Goal: Task Accomplishment & Management: Use online tool/utility

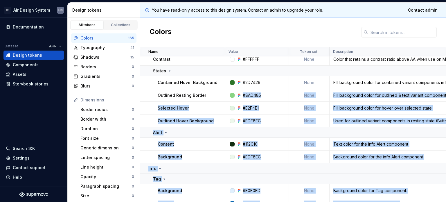
drag, startPoint x: 234, startPoint y: 199, endPoint x: 243, endPoint y: 200, distance: 9.2
click at [243, 160] on div "Name Value Token set Description Last updated Success Tag Background #E2F4E1 No…" at bounding box center [293, 124] width 306 height 155
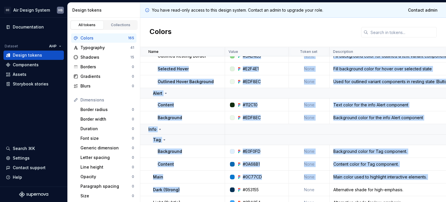
click at [226, 151] on div at bounding box center [226, 151] width 3 height 13
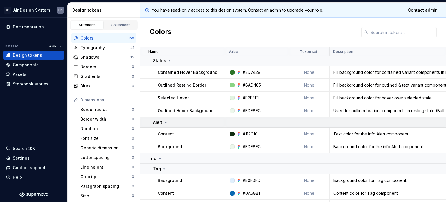
scroll to position [0, 0]
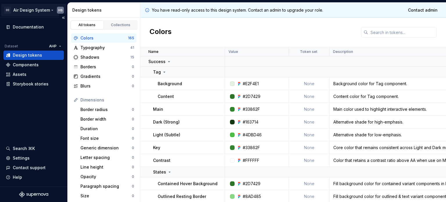
click at [46, 11] on html "CC Air Design System HS Documentation Dataset AHP Design tokens Components Asse…" at bounding box center [223, 101] width 446 height 202
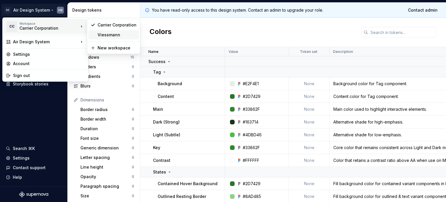
click at [115, 36] on div "Viessmann" at bounding box center [117, 35] width 39 height 6
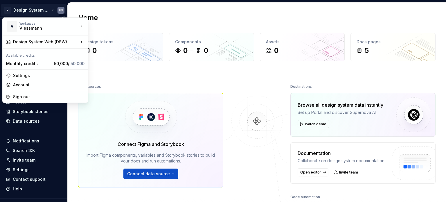
click at [46, 10] on html "V Design System Web (DSW) HS Home Documentation Analytics Code automation Desig…" at bounding box center [223, 101] width 446 height 202
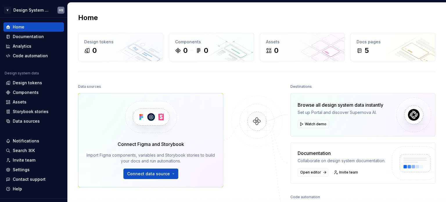
click at [107, 84] on html "V Design System Web (DSW) HS Home Documentation Analytics Code automation Desig…" at bounding box center [223, 101] width 446 height 202
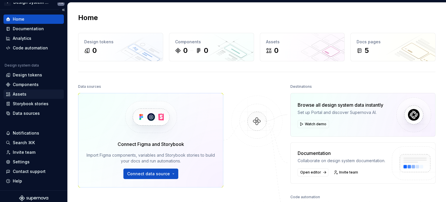
scroll to position [12, 0]
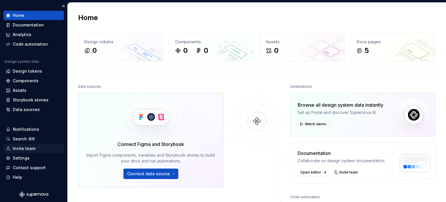
click at [26, 149] on div "Invite team" at bounding box center [24, 149] width 23 height 6
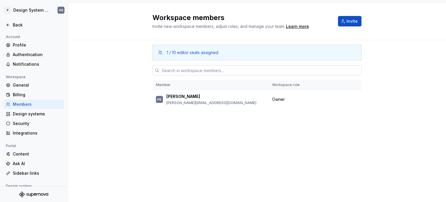
click at [201, 72] on input "text" at bounding box center [260, 70] width 202 height 10
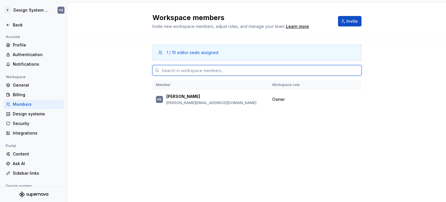
click at [201, 72] on input "text" at bounding box center [260, 70] width 202 height 10
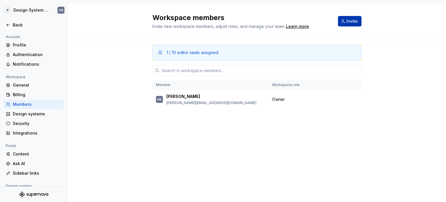
click at [349, 22] on span "Invite" at bounding box center [351, 21] width 11 height 6
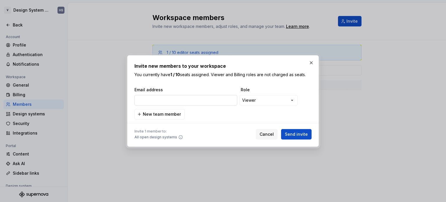
click at [174, 100] on input "email" at bounding box center [185, 100] width 103 height 10
click at [253, 99] on div "**********" at bounding box center [223, 101] width 446 height 202
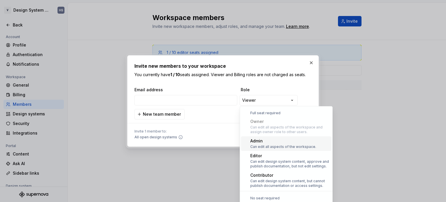
scroll to position [16, 0]
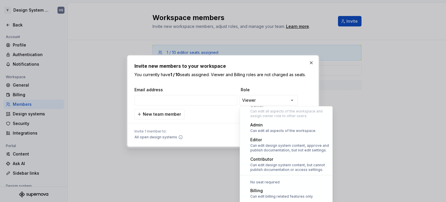
select select "*****"
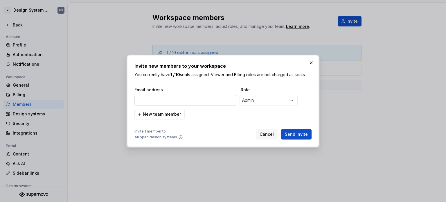
click at [194, 101] on input "email" at bounding box center [185, 100] width 103 height 10
click at [145, 99] on input "email" at bounding box center [185, 100] width 103 height 10
click at [168, 99] on input "email" at bounding box center [185, 100] width 103 height 10
paste input "ext.ldec@viessmann.com"
type input "ext.ldec@viessmann.com"
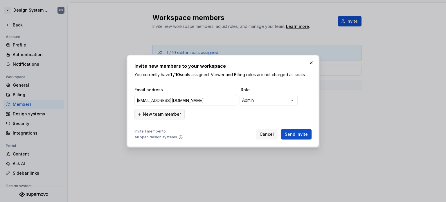
click at [152, 112] on span "New team member" at bounding box center [162, 114] width 38 height 6
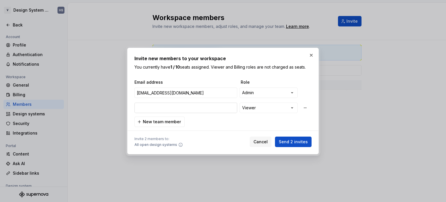
click at [160, 110] on input "email" at bounding box center [185, 108] width 103 height 10
type input "manuel.lenz@carrier.com"
click at [254, 108] on div "**********" at bounding box center [223, 101] width 446 height 202
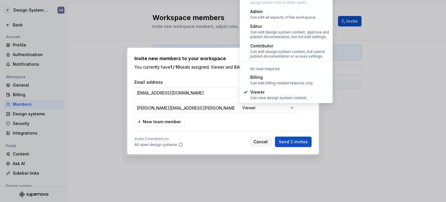
select select "*****"
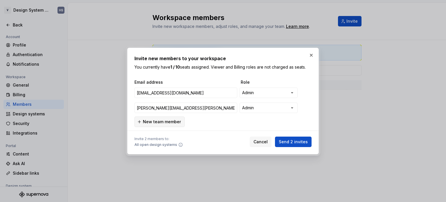
click at [163, 120] on span "New team member" at bounding box center [162, 122] width 38 height 6
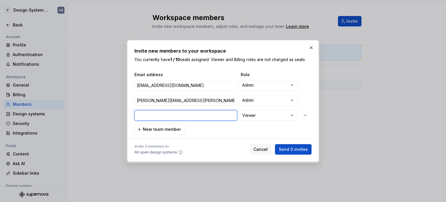
click at [164, 112] on input "email" at bounding box center [185, 115] width 103 height 10
type input "daniel.schaefer@carrier.com"
click at [211, 128] on div "**********" at bounding box center [222, 103] width 177 height 63
click at [168, 131] on span "New team member" at bounding box center [162, 129] width 38 height 6
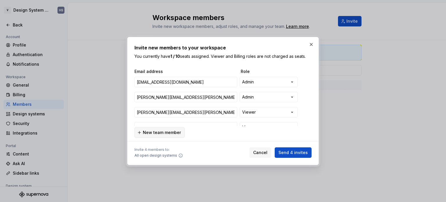
scroll to position [6, 0]
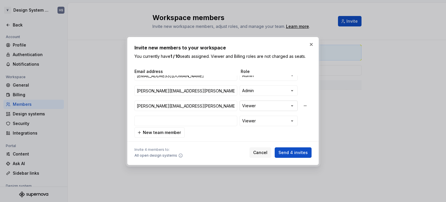
click at [261, 107] on div "**********" at bounding box center [223, 101] width 446 height 202
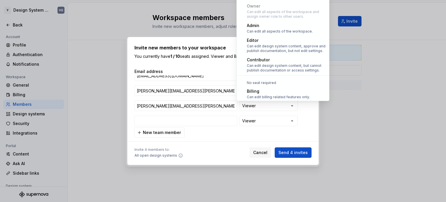
scroll to position [16, 0]
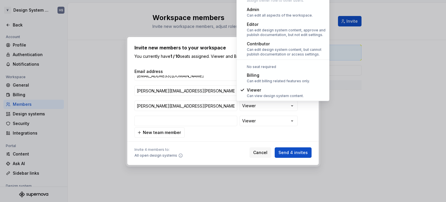
select select "*****"
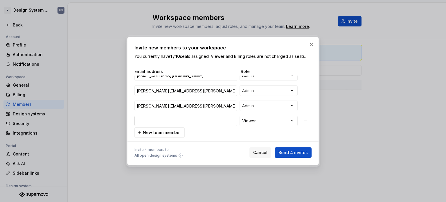
click at [160, 124] on input "email" at bounding box center [185, 121] width 103 height 10
click at [165, 125] on input "email" at bounding box center [185, 121] width 103 height 10
paste input "ziij@viessmann.com"
type input "ziij@viessmann.com"
click at [255, 124] on div "**********" at bounding box center [223, 101] width 446 height 202
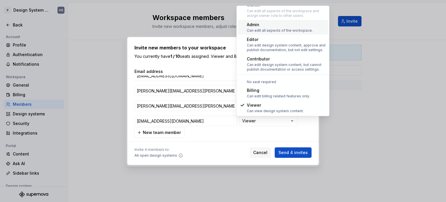
scroll to position [0, 0]
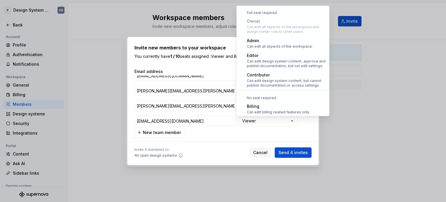
select select "*****"
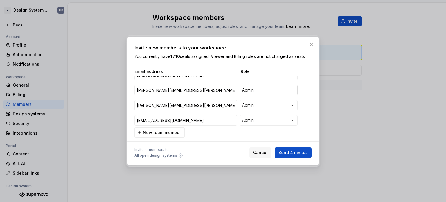
scroll to position [8, 0]
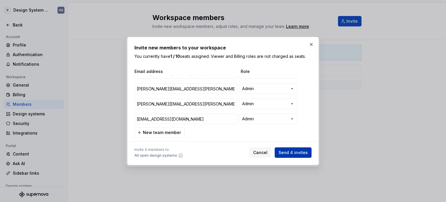
click at [295, 155] on span "Send 4 invites" at bounding box center [293, 153] width 29 height 6
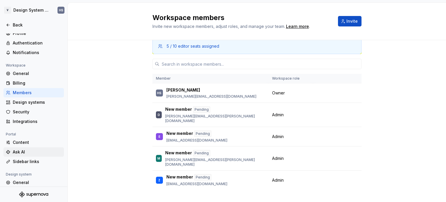
scroll to position [0, 0]
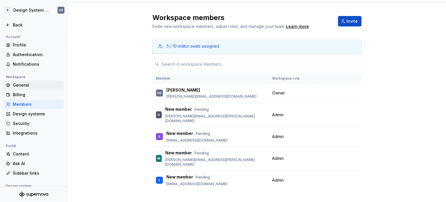
click at [26, 85] on div "General" at bounding box center [37, 85] width 49 height 6
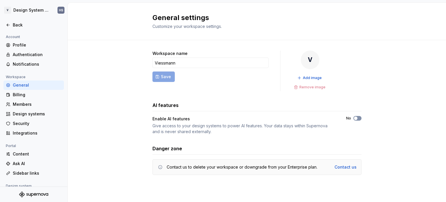
click at [358, 117] on button "No" at bounding box center [357, 118] width 8 height 5
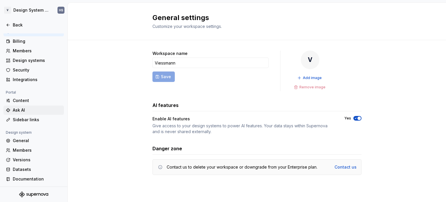
click at [26, 109] on div "Ask AI" at bounding box center [37, 110] width 49 height 6
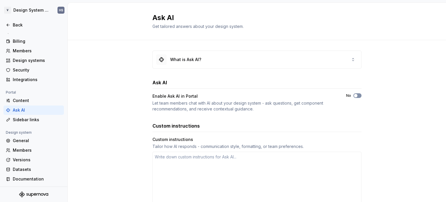
click at [354, 94] on span "button" at bounding box center [355, 95] width 3 height 3
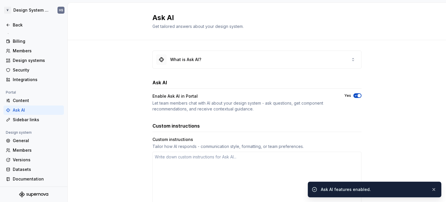
scroll to position [87, 0]
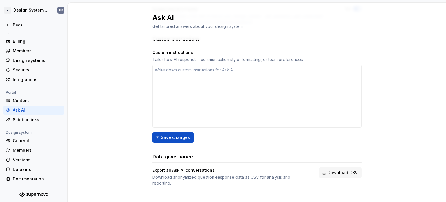
type textarea "*"
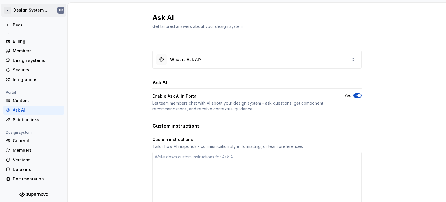
click at [27, 8] on html "V Design System Web (DSW) HS Back Account Profile Authentication Notifications …" at bounding box center [223, 101] width 446 height 202
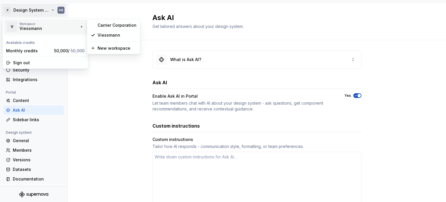
click at [154, 39] on html "V Design System Web (DSW) HS Back Account Profile Authentication Notifications …" at bounding box center [223, 101] width 446 height 202
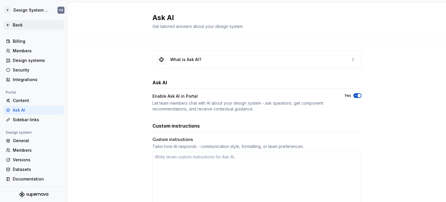
click at [42, 26] on div "Back" at bounding box center [37, 25] width 49 height 6
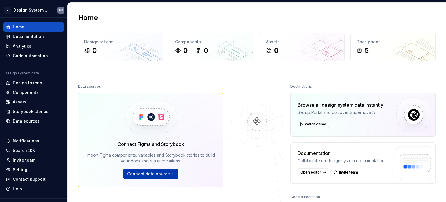
click at [164, 171] on span "Connect data source" at bounding box center [148, 174] width 43 height 6
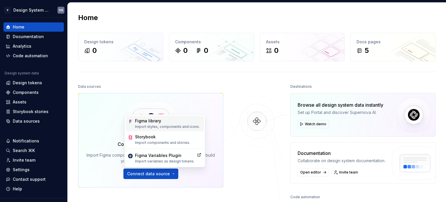
click at [190, 118] on div "Figma library" at bounding box center [167, 121] width 65 height 6
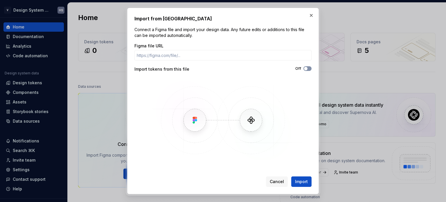
click at [306, 68] on span "button" at bounding box center [305, 68] width 3 height 3
click at [306, 68] on icon "button" at bounding box center [306, 68] width 5 height 3
click at [313, 17] on button "button" at bounding box center [311, 15] width 8 height 8
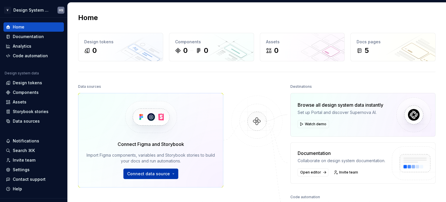
click at [150, 174] on span "Connect data source" at bounding box center [148, 174] width 43 height 6
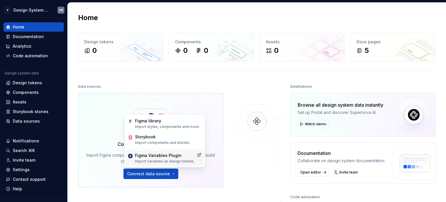
click at [188, 161] on p "Import variables as design tokens." at bounding box center [165, 161] width 60 height 5
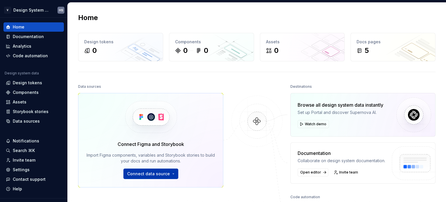
click at [149, 174] on span "Connect data source" at bounding box center [148, 174] width 43 height 6
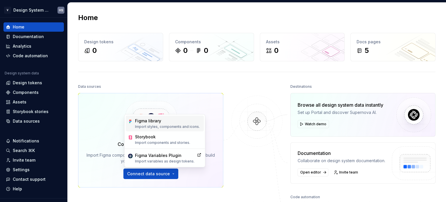
click at [160, 128] on p "Import styles, components and icons." at bounding box center [167, 126] width 65 height 5
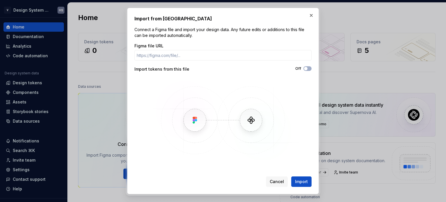
click at [179, 61] on div "Figma file URL Import tokens from this file Off" at bounding box center [222, 102] width 177 height 119
click at [181, 57] on input "Figma file URL" at bounding box center [222, 55] width 177 height 10
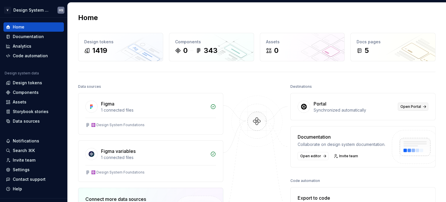
click at [409, 108] on span "Open Portal" at bounding box center [411, 106] width 21 height 5
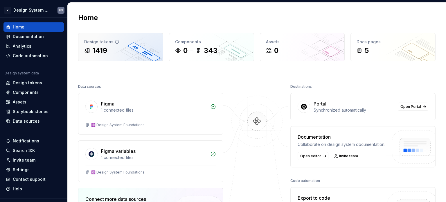
click at [125, 55] on div "Design tokens 1419" at bounding box center [120, 47] width 85 height 28
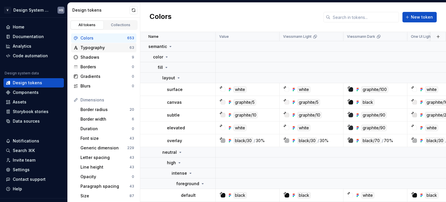
click at [112, 47] on div "Typography" at bounding box center [104, 48] width 49 height 6
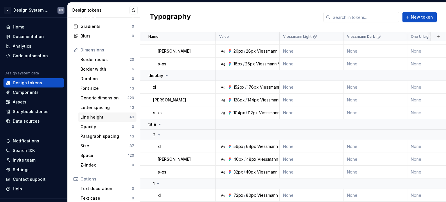
scroll to position [58, 0]
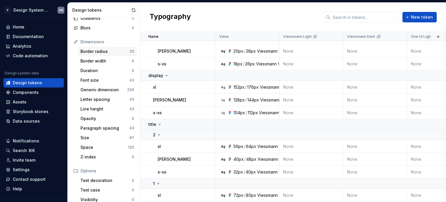
click at [106, 50] on div "Border radius" at bounding box center [104, 52] width 49 height 6
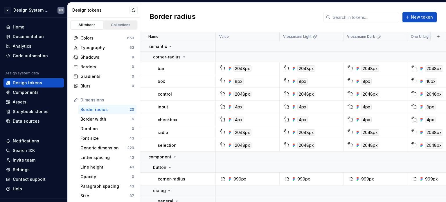
click at [117, 23] on div "Collections" at bounding box center [120, 25] width 29 height 5
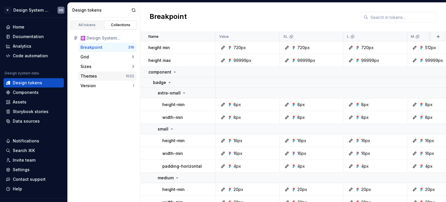
click at [118, 77] on div "Themes" at bounding box center [102, 76] width 45 height 6
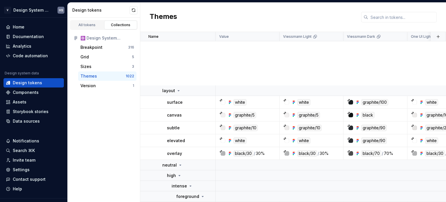
scroll to position [174, 0]
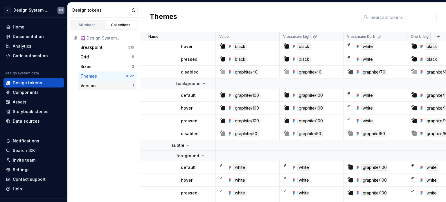
click at [109, 87] on div "Version" at bounding box center [106, 86] width 52 height 6
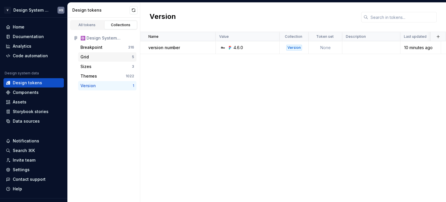
click at [114, 57] on div "Grid" at bounding box center [105, 57] width 51 height 6
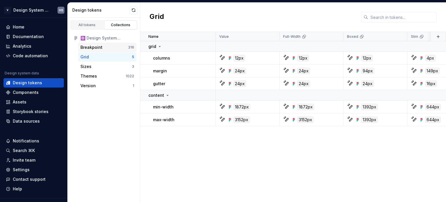
click at [113, 48] on div "Breakpoint" at bounding box center [104, 47] width 48 height 6
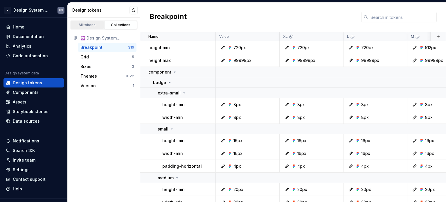
click at [98, 24] on div "All tokens" at bounding box center [87, 25] width 29 height 5
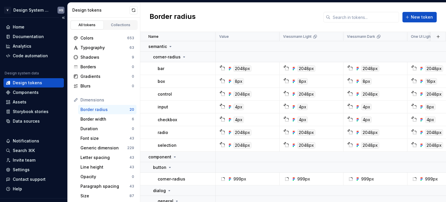
click at [33, 81] on div "Design tokens" at bounding box center [27, 83] width 29 height 6
click at [33, 29] on div "Home" at bounding box center [34, 27] width 56 height 6
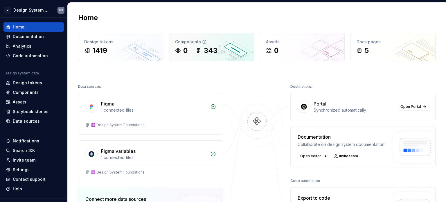
click at [184, 52] on div "0" at bounding box center [185, 50] width 4 height 9
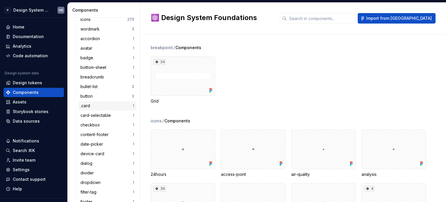
scroll to position [29, 0]
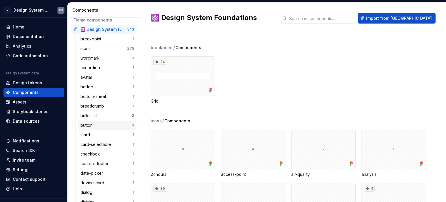
click at [105, 123] on div "button" at bounding box center [105, 125] width 51 height 6
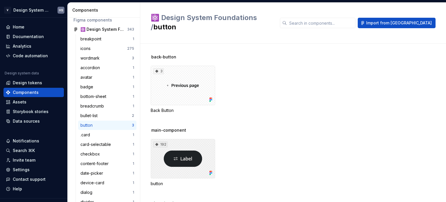
click at [200, 140] on div "192" at bounding box center [183, 158] width 64 height 39
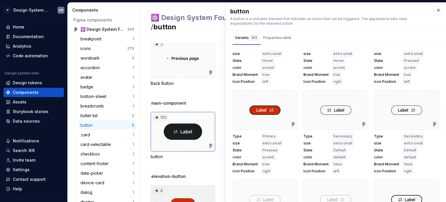
scroll to position [62, 0]
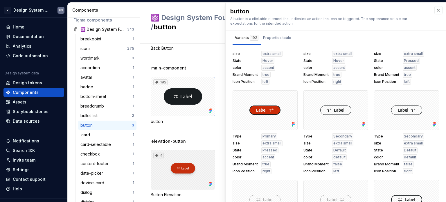
click at [198, 151] on div "4" at bounding box center [183, 169] width 64 height 39
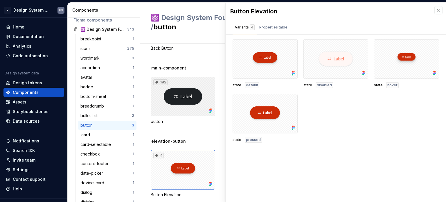
click at [197, 92] on div "192" at bounding box center [183, 96] width 64 height 39
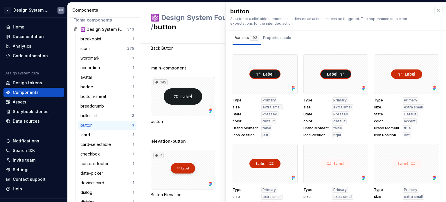
scroll to position [378, 0]
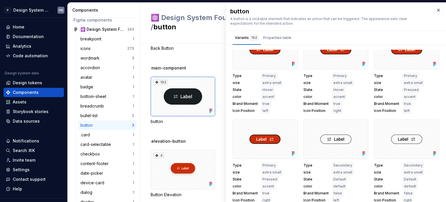
click at [333, 110] on span "right" at bounding box center [337, 110] width 8 height 5
click at [308, 110] on span "Icon Position" at bounding box center [316, 110] width 25 height 5
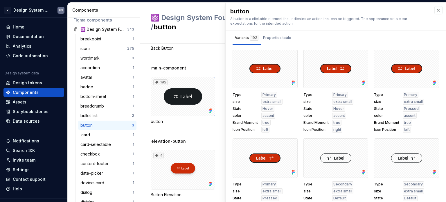
scroll to position [349, 0]
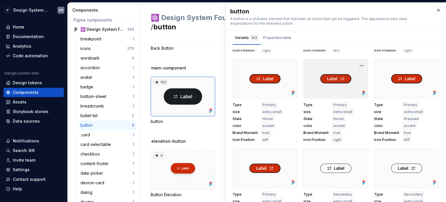
click at [320, 78] on div at bounding box center [336, 78] width 65 height 39
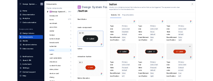
scroll to position [116, 0]
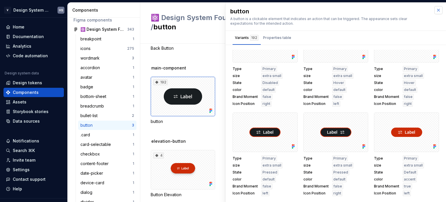
click at [434, 10] on button "button" at bounding box center [438, 10] width 8 height 8
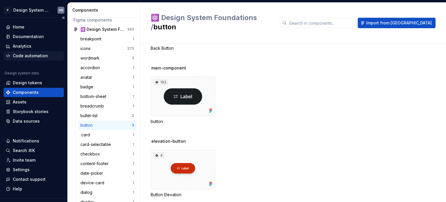
click at [31, 57] on div "Code automation" at bounding box center [30, 56] width 35 height 6
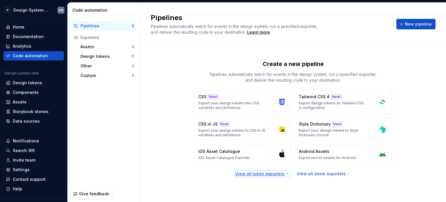
click at [274, 173] on div "View all token exporters" at bounding box center [262, 174] width 55 height 6
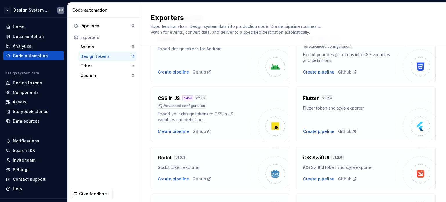
scroll to position [116, 0]
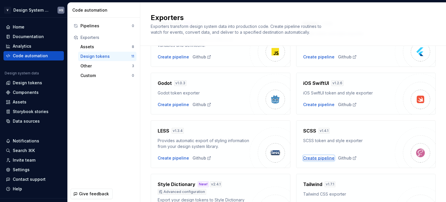
click at [322, 157] on div "Create pipeline" at bounding box center [318, 158] width 31 height 6
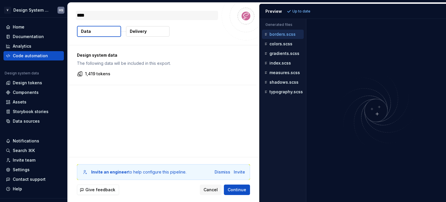
click at [108, 17] on textarea "****" at bounding box center [147, 15] width 142 height 9
type textarea "*"
type textarea "***"
type textarea "*"
type textarea "**"
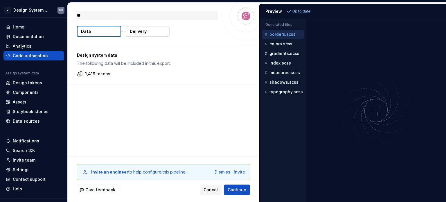
type textarea "*"
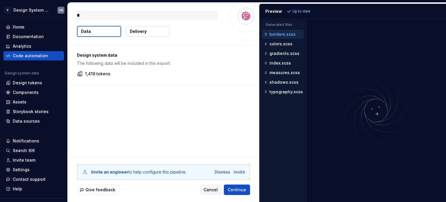
type textarea "*"
type textarea "**"
type textarea "*"
type textarea "***"
type textarea "*"
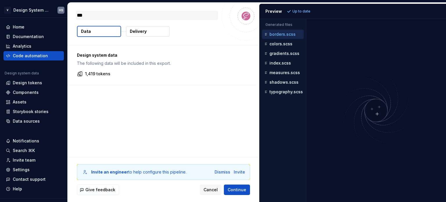
type textarea "****"
type textarea "*"
type textarea "*****"
type textarea "*"
type textarea "******"
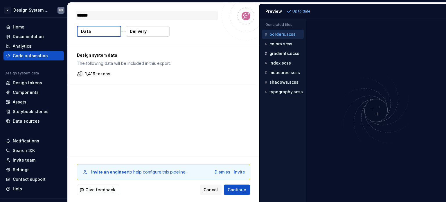
type textarea "*"
type textarea "******"
type textarea "*"
type textarea "********"
type textarea "*"
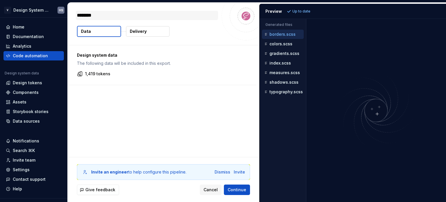
type textarea "*********"
type textarea "*"
type textarea "**********"
type textarea "*"
type textarea "**********"
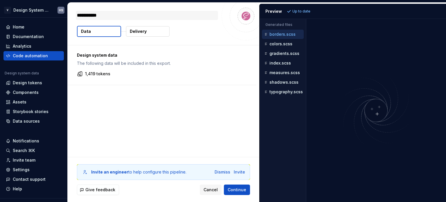
type textarea "*"
type textarea "**********"
type textarea "*"
type textarea "**********"
type textarea "*"
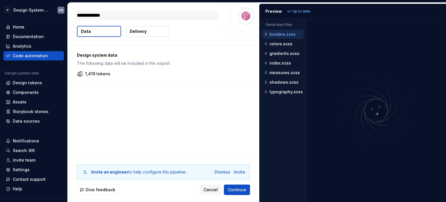
type textarea "**********"
type textarea "*"
type textarea "**********"
type textarea "*"
type textarea "**********"
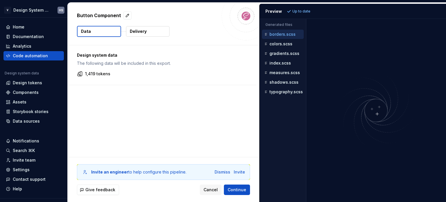
click at [124, 45] on div "Design system data The following data will be included in this export. 1,419 to…" at bounding box center [162, 64] width 189 height 39
drag, startPoint x: 80, startPoint y: 73, endPoint x: 86, endPoint y: 74, distance: 6.0
click at [85, 75] on div "1,419 tokens" at bounding box center [162, 74] width 170 height 6
click at [101, 73] on p "1,419 tokens" at bounding box center [97, 74] width 25 height 6
click at [115, 59] on div "Design system data The following data will be included in this export." at bounding box center [162, 59] width 170 height 14
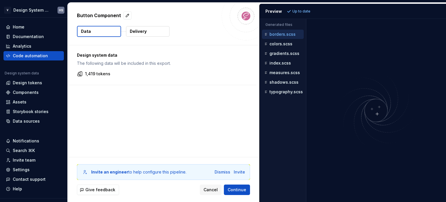
click at [124, 66] on div "Design system data The following data will be included in this export. 1,419 to…" at bounding box center [162, 64] width 189 height 39
click at [219, 172] on div "Dismiss" at bounding box center [223, 172] width 16 height 6
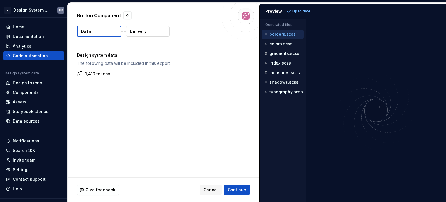
click at [148, 34] on button "Delivery" at bounding box center [148, 31] width 44 height 10
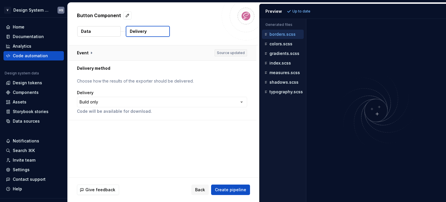
click at [132, 51] on button "button" at bounding box center [162, 52] width 189 height 15
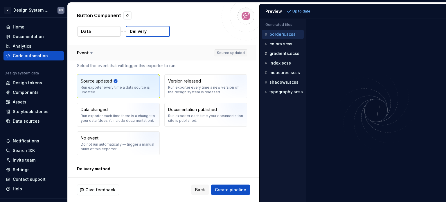
click at [132, 51] on button "button" at bounding box center [162, 52] width 189 height 15
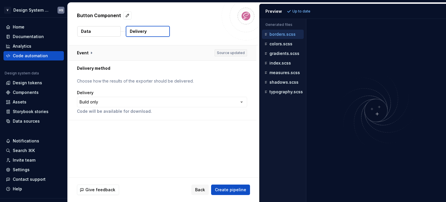
click at [132, 51] on button "button" at bounding box center [162, 52] width 189 height 15
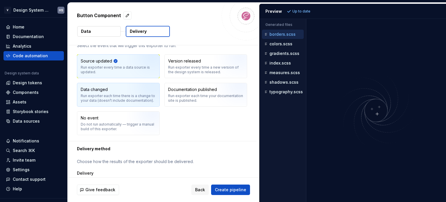
scroll to position [43, 0]
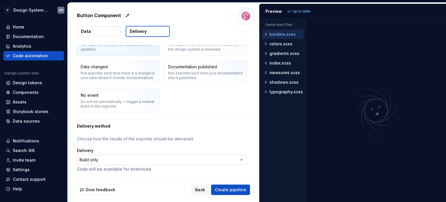
click at [128, 155] on html "**********" at bounding box center [223, 101] width 446 height 202
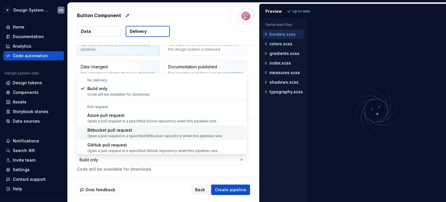
scroll to position [16, 0]
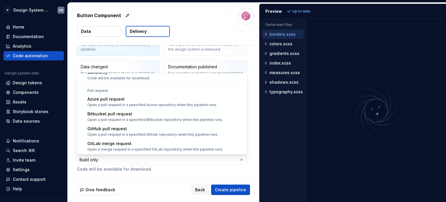
select select "*********"
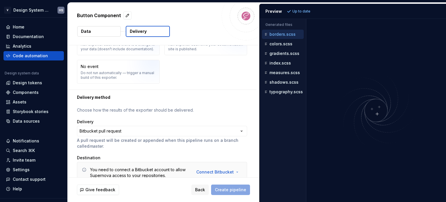
scroll to position [98, 0]
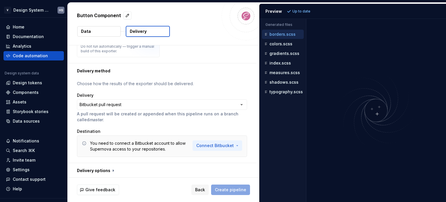
click at [236, 145] on html "**********" at bounding box center [223, 101] width 446 height 202
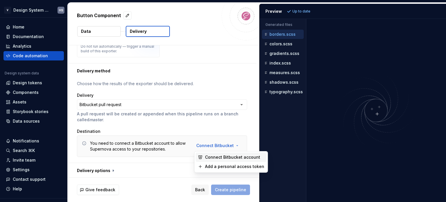
click at [227, 159] on span "Connect Bitbucket account" at bounding box center [234, 157] width 59 height 6
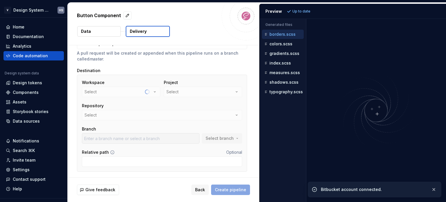
scroll to position [29, 0]
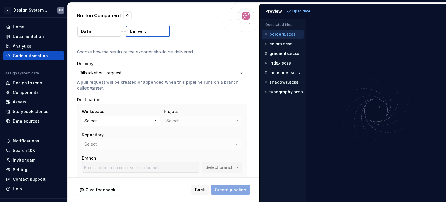
click at [138, 121] on button "Select" at bounding box center [121, 121] width 78 height 10
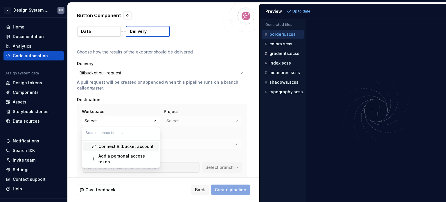
click at [136, 147] on div "Connect Bitbucket account" at bounding box center [125, 146] width 55 height 6
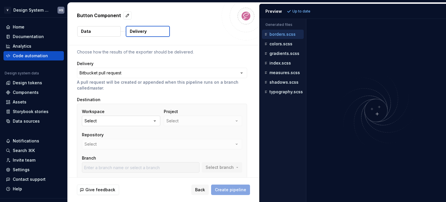
click at [142, 117] on button "Select" at bounding box center [121, 121] width 78 height 10
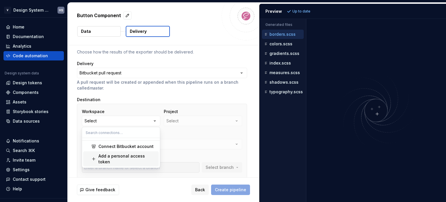
click at [132, 154] on div "Add a personal access token" at bounding box center [127, 159] width 58 height 12
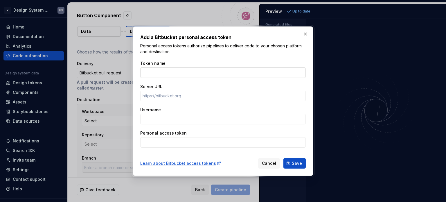
click at [167, 73] on input "Token name" at bounding box center [223, 72] width 166 height 10
type input "BB"
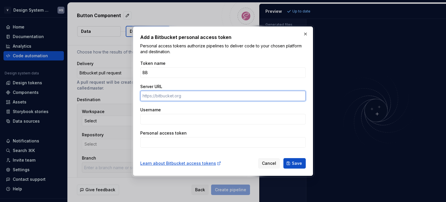
click at [164, 96] on input "Server URL" at bounding box center [223, 96] width 166 height 10
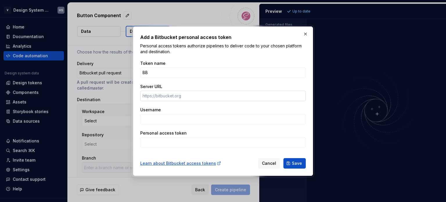
click at [170, 96] on input "Server URL" at bounding box center [223, 96] width 166 height 10
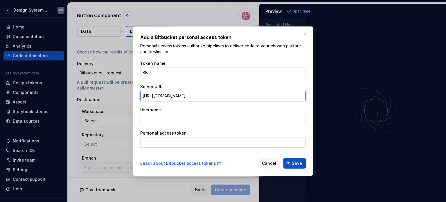
type input "https://git.viessmann.com"
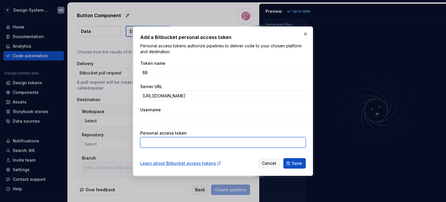
click at [200, 141] on input "Personal access token" at bounding box center [223, 142] width 166 height 10
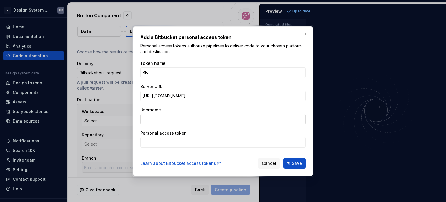
click at [204, 122] on input "Username" at bounding box center [223, 119] width 166 height 10
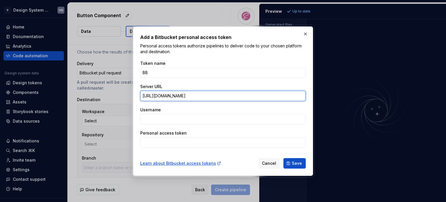
click at [219, 99] on input "https://git.viessmann.com" at bounding box center [223, 96] width 166 height 10
click at [288, 99] on input "https://git.viessmann.com" at bounding box center [223, 96] width 166 height 10
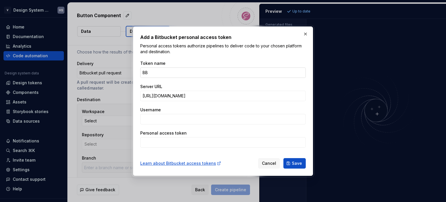
click at [174, 73] on input "BB" at bounding box center [223, 72] width 166 height 10
click at [209, 99] on input "https://git.viessmann.com" at bounding box center [223, 96] width 166 height 10
click at [218, 119] on input "Username" at bounding box center [223, 119] width 166 height 10
click at [229, 98] on input "https://git.viessmann.com" at bounding box center [223, 96] width 166 height 10
click at [225, 113] on div "Username" at bounding box center [223, 115] width 166 height 17
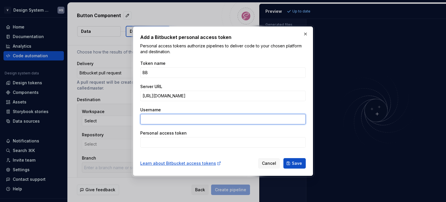
click at [221, 117] on input "Username" at bounding box center [223, 119] width 166 height 10
click at [201, 116] on input "Username" at bounding box center [223, 119] width 166 height 10
type input "snnh@viessmann.com"
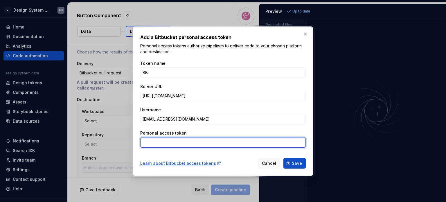
click at [172, 144] on input "Personal access token" at bounding box center [223, 142] width 166 height 10
paste input "BBDC-OTI5NDU1NjU0OTQzOlpUAAa5c8hQedBEFCxCbGpRsI0j"
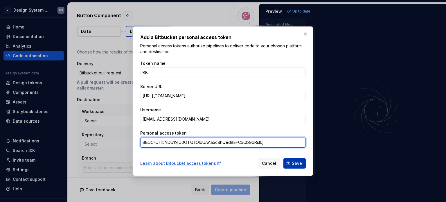
type input "BBDC-OTI5NDU1NjU0OTQzOlpUAAa5c8hQedBEFCxCbGpRsI0j"
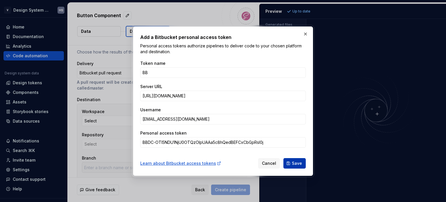
click at [294, 168] on button "Save" at bounding box center [294, 163] width 22 height 10
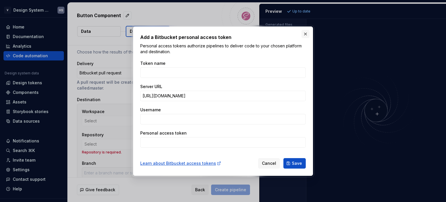
click at [305, 35] on button "button" at bounding box center [305, 34] width 8 height 8
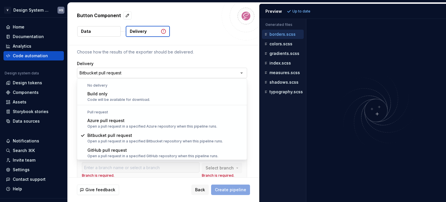
click at [142, 74] on html "**********" at bounding box center [223, 101] width 446 height 202
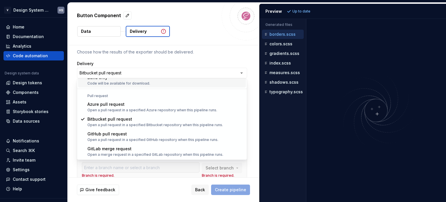
scroll to position [0, 0]
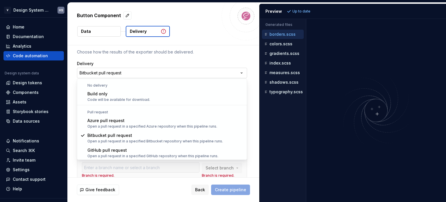
click at [164, 73] on html "**********" at bounding box center [223, 101] width 446 height 202
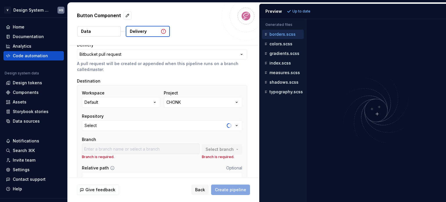
scroll to position [58, 0]
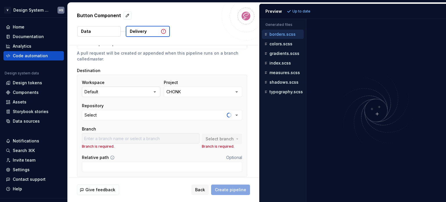
click at [153, 91] on icon "button" at bounding box center [155, 92] width 6 height 6
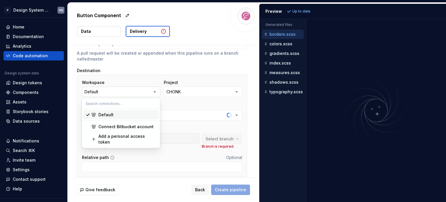
click at [153, 91] on icon "button" at bounding box center [155, 92] width 6 height 6
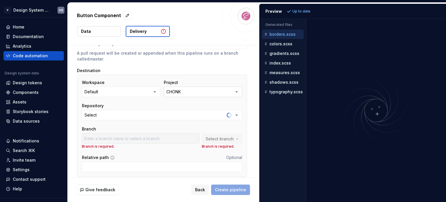
click at [172, 92] on div "CHONK" at bounding box center [173, 92] width 15 height 6
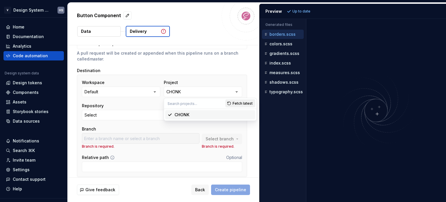
click at [247, 102] on span "Fetch latest" at bounding box center [243, 103] width 20 height 5
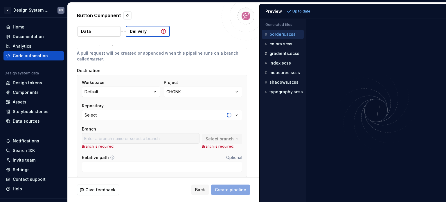
click at [137, 91] on button "Default" at bounding box center [121, 92] width 78 height 10
click at [184, 122] on div "Workspace Default Project CHONK Repository Select Branch Branch is required. Se…" at bounding box center [162, 114] width 160 height 69
click at [135, 113] on button "Select" at bounding box center [162, 115] width 160 height 10
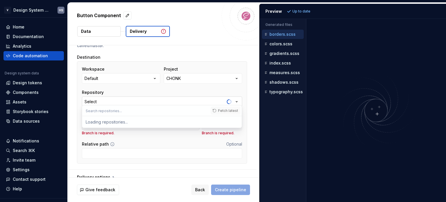
scroll to position [79, 0]
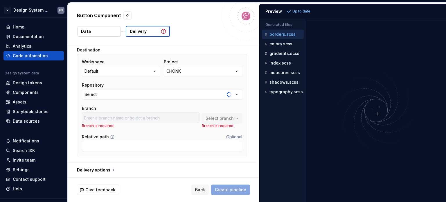
click at [130, 136] on div "Relative path Optional" at bounding box center [162, 137] width 160 height 6
click at [119, 73] on button "Default" at bounding box center [121, 71] width 78 height 10
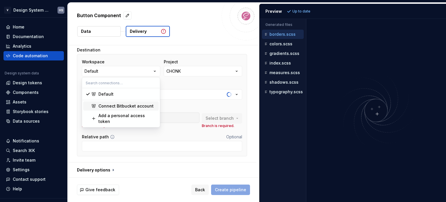
click at [121, 104] on div "Connect Bitbucket account" at bounding box center [125, 106] width 55 height 6
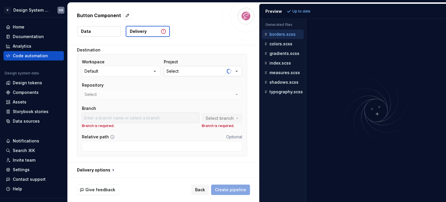
click at [180, 69] on button "Select" at bounding box center [203, 71] width 78 height 10
drag, startPoint x: 180, startPoint y: 69, endPoint x: 177, endPoint y: 66, distance: 3.9
click at [180, 69] on button "Select" at bounding box center [203, 71] width 78 height 10
click at [151, 68] on button "Default" at bounding box center [121, 71] width 78 height 10
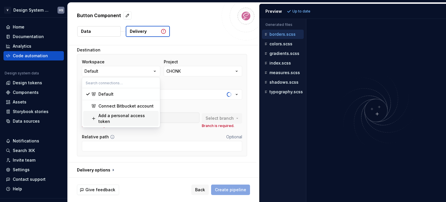
click at [131, 117] on div "Add a personal access token" at bounding box center [127, 119] width 58 height 12
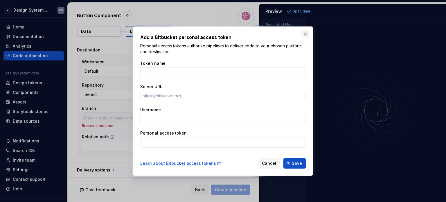
click at [304, 32] on button "button" at bounding box center [305, 34] width 8 height 8
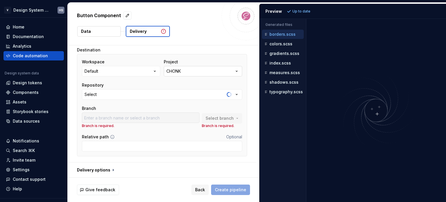
click at [214, 73] on button "CHONK" at bounding box center [203, 71] width 78 height 10
click at [234, 80] on button "Fetch latest" at bounding box center [240, 83] width 30 height 8
click at [199, 187] on span "Back" at bounding box center [200, 190] width 10 height 6
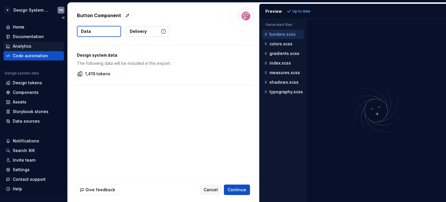
click at [31, 42] on div "Analytics" at bounding box center [33, 46] width 60 height 9
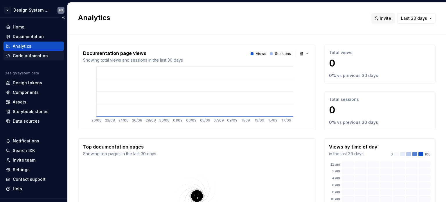
click at [34, 55] on div "Code automation" at bounding box center [30, 56] width 35 height 6
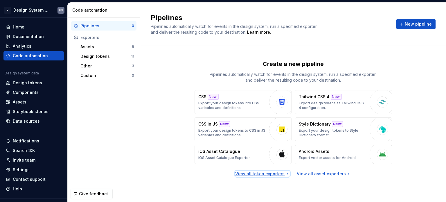
click at [264, 173] on div "View all token exporters" at bounding box center [262, 174] width 55 height 6
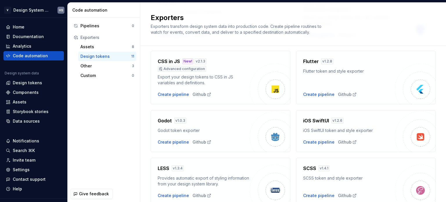
scroll to position [116, 0]
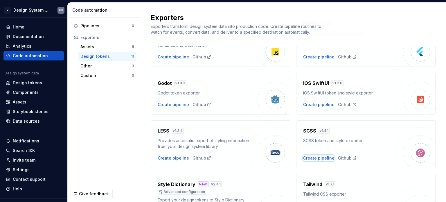
click at [320, 158] on div "Create pipeline" at bounding box center [318, 158] width 31 height 6
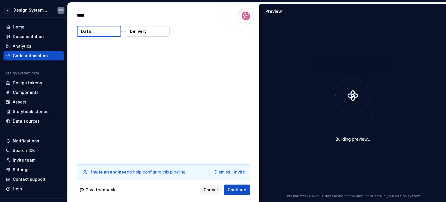
type textarea "*"
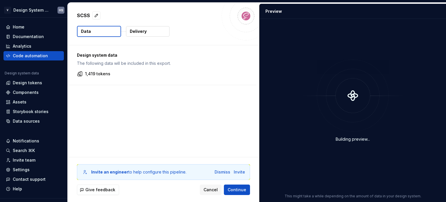
click at [109, 71] on p "1,419 tokens" at bounding box center [97, 74] width 25 height 6
click at [103, 66] on div "Design system data The following data will be included in this export. 1,419 to…" at bounding box center [162, 64] width 189 height 39
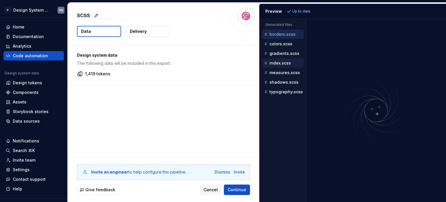
click at [279, 60] on button "index.scss" at bounding box center [283, 63] width 42 height 6
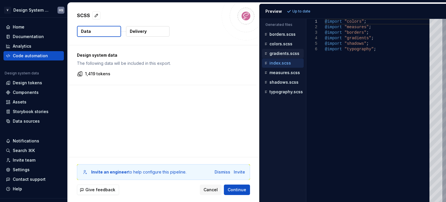
click at [283, 53] on p "gradients.scss" at bounding box center [285, 53] width 30 height 5
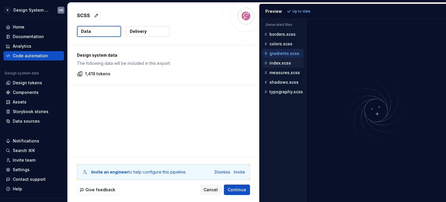
click at [284, 68] on div "measures.scss" at bounding box center [283, 72] width 42 height 9
click at [284, 74] on div "measures.scss" at bounding box center [283, 73] width 41 height 6
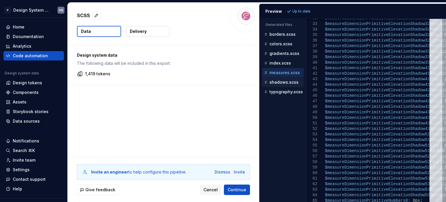
click at [292, 80] on p "shadows.scss" at bounding box center [284, 82] width 29 height 5
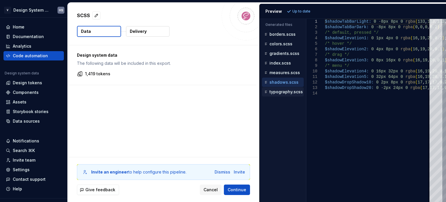
click at [294, 91] on p "typography.scss" at bounding box center [286, 91] width 33 height 5
type textarea "**********"
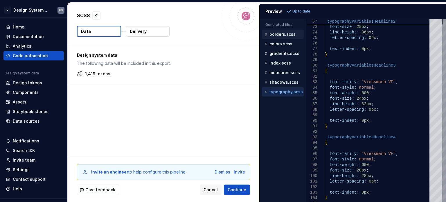
click at [283, 30] on div "borders.scss" at bounding box center [283, 34] width 42 height 9
click at [282, 33] on p "borders.scss" at bounding box center [283, 34] width 26 height 5
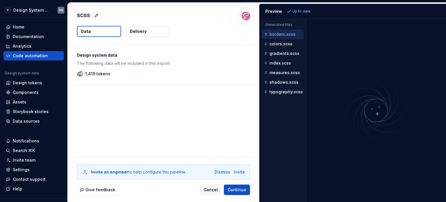
click at [286, 35] on p "borders.scss" at bounding box center [283, 34] width 26 height 5
click at [271, 12] on div "Preview" at bounding box center [273, 11] width 17 height 6
click at [138, 28] on p "Delivery" at bounding box center [138, 31] width 17 height 6
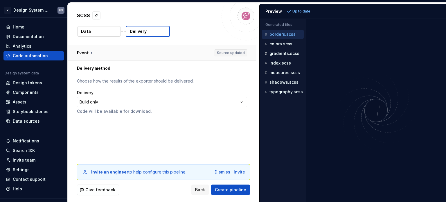
click at [150, 52] on button "button" at bounding box center [162, 52] width 189 height 15
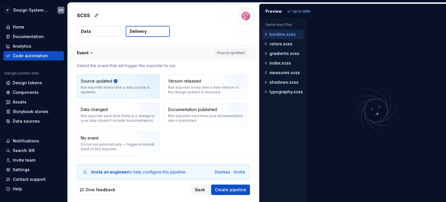
click at [164, 56] on button "button" at bounding box center [162, 52] width 189 height 15
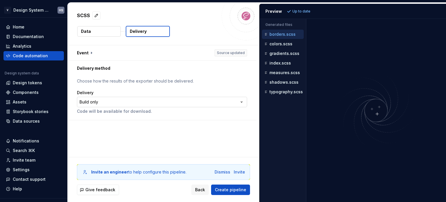
click at [123, 104] on html "**********" at bounding box center [223, 101] width 446 height 202
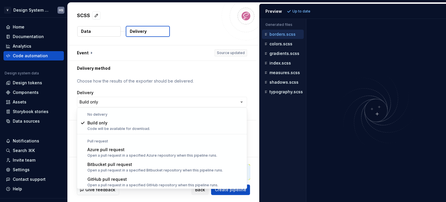
click at [146, 94] on html "**********" at bounding box center [223, 101] width 446 height 202
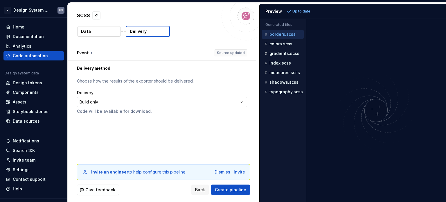
click at [145, 102] on html "**********" at bounding box center [223, 101] width 446 height 202
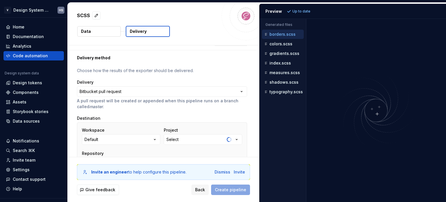
scroll to position [29, 0]
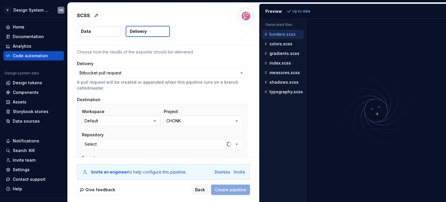
click at [146, 120] on button "Default" at bounding box center [121, 121] width 78 height 10
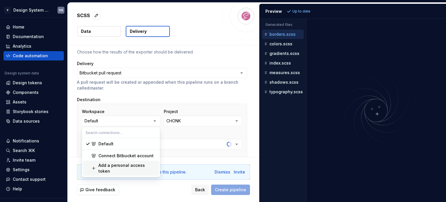
click at [121, 164] on div "Add a personal access token" at bounding box center [127, 168] width 58 height 12
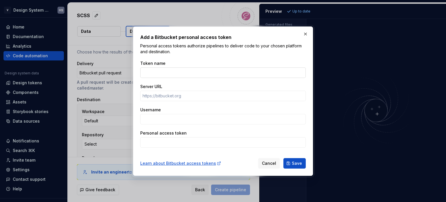
click at [197, 76] on input "Token name" at bounding box center [223, 72] width 166 height 10
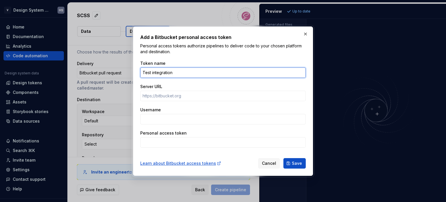
type input "Test integration"
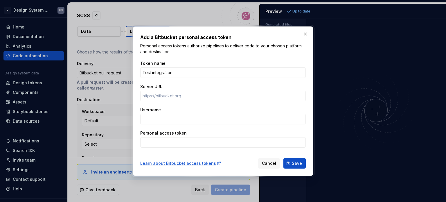
click at [233, 88] on div "Server URL" at bounding box center [223, 87] width 166 height 6
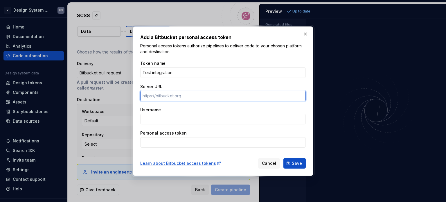
click at [217, 92] on input "Server URL" at bounding box center [223, 96] width 166 height 10
type input "https://git.viessmann.com/"
drag, startPoint x: 208, startPoint y: 98, endPoint x: 162, endPoint y: 92, distance: 45.8
click at [162, 92] on input "https://git.viessmann.com/" at bounding box center [223, 96] width 166 height 10
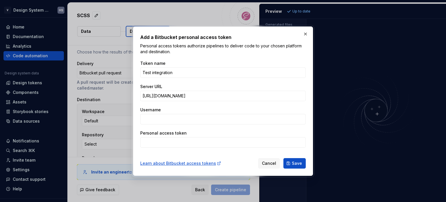
click at [175, 80] on div "Token name Test integration Server URL https://git.viessmann.com/ Username Pers…" at bounding box center [223, 104] width 166 height 94
click at [184, 123] on input "Username" at bounding box center [223, 119] width 166 height 10
click at [194, 109] on div "Username" at bounding box center [223, 110] width 166 height 6
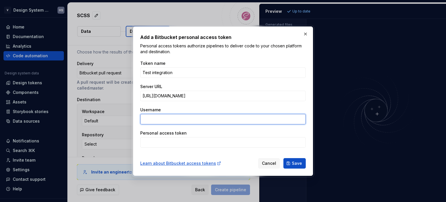
click at [195, 118] on input "Username" at bounding box center [223, 119] width 166 height 10
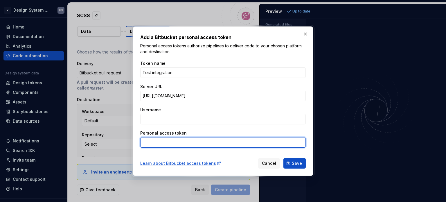
click at [170, 146] on input "Personal access token" at bounding box center [223, 142] width 166 height 10
paste input "BBDC-ODIzNjg3MjI1MzQwOgMhPeah6fE7hPg+WII9eixSo/Wn"
type input "BBDC-ODIzNjg3MjI1MzQwOgMhPeah6fE7hPg+WII9eixSo/Wn"
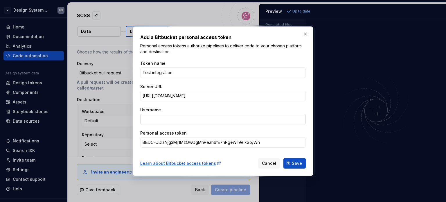
click at [174, 123] on input "Username" at bounding box center [223, 119] width 166 height 10
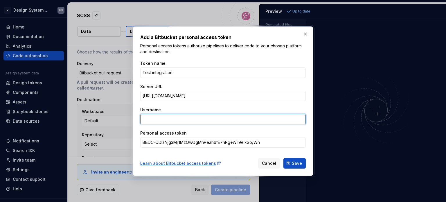
click at [158, 116] on input "Username" at bounding box center [223, 119] width 166 height 10
type input "n"
type input "snnh@viessmann.com"
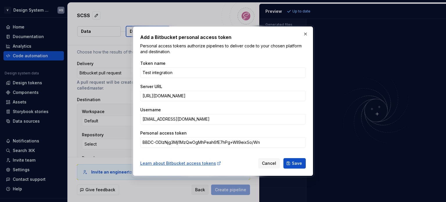
click at [195, 102] on div "Token name Test integration Server URL https://git.viessmann.com/ Username snnh…" at bounding box center [223, 104] width 166 height 94
click at [296, 164] on span "Save" at bounding box center [297, 163] width 10 height 6
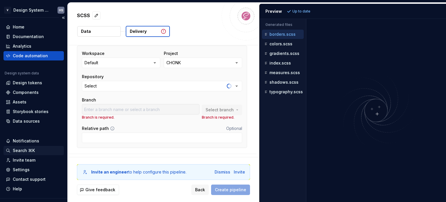
scroll to position [12, 0]
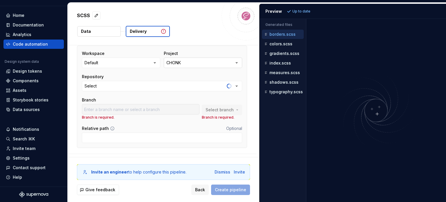
click at [196, 63] on button "CHONK" at bounding box center [203, 63] width 78 height 10
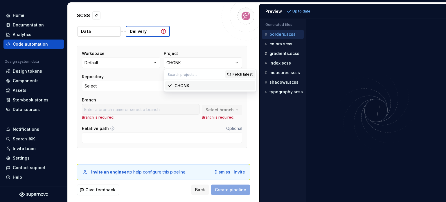
click at [196, 63] on button "CHONK" at bounding box center [203, 63] width 78 height 10
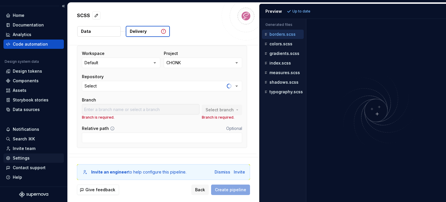
click at [26, 157] on div "Settings" at bounding box center [21, 158] width 17 height 6
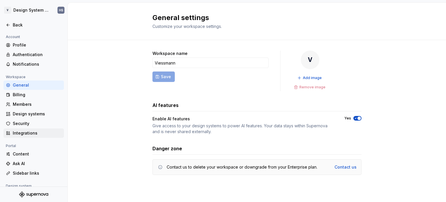
click at [32, 136] on div "Integrations" at bounding box center [33, 132] width 60 height 9
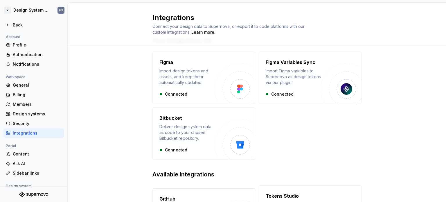
scroll to position [29, 0]
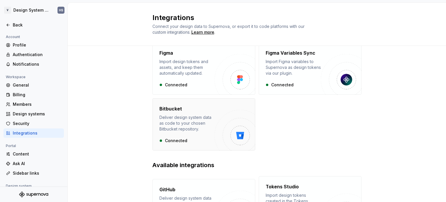
click at [181, 134] on div "Bitbucket Deliver design system data as code to your chosen Bitbucket repositor…" at bounding box center [186, 124] width 55 height 38
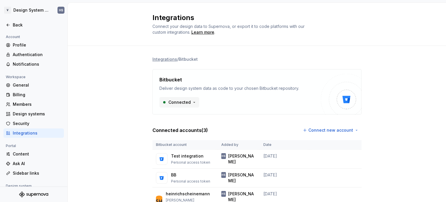
click at [184, 103] on html "V Design System Web (DSW) HS Back Account Profile Authentication Notifications …" at bounding box center [223, 101] width 446 height 202
click at [146, 93] on html "V Design System Web (DSW) HS Back Account Profile Authentication Notifications …" at bounding box center [223, 101] width 446 height 202
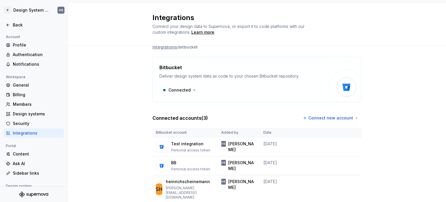
scroll to position [30, 0]
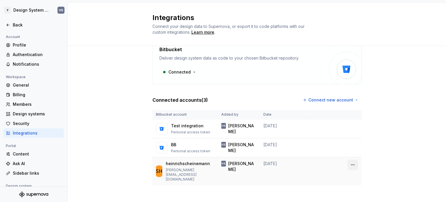
click at [355, 165] on html "V Design System Web (DSW) HS Back Account Profile Authentication Notifications …" at bounding box center [223, 101] width 446 height 202
click at [356, 174] on div "Remove connection" at bounding box center [376, 177] width 40 height 6
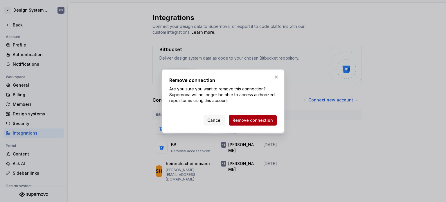
click at [265, 120] on span "Remove connection" at bounding box center [253, 120] width 40 height 6
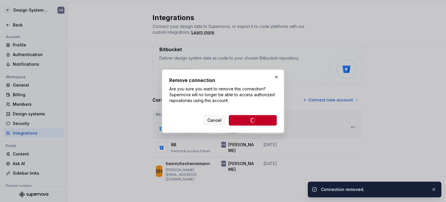
scroll to position [7, 0]
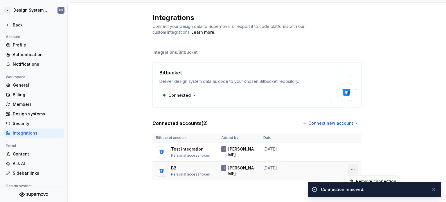
click at [353, 168] on html "V Design System Web (DSW) HS Back Account Profile Authentication Notifications …" at bounding box center [223, 101] width 446 height 202
click at [360, 177] on div "Remove connection" at bounding box center [373, 181] width 52 height 9
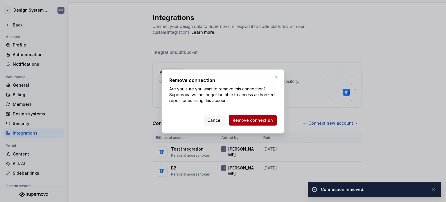
click at [272, 122] on span "Remove connection" at bounding box center [253, 120] width 40 height 6
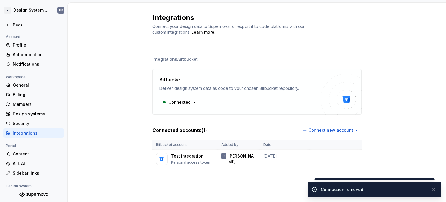
scroll to position [0, 0]
click at [355, 157] on html "V Design System Web (DSW) HS Back Account Profile Authentication Notifications …" at bounding box center [223, 101] width 446 height 202
click at [355, 169] on icon at bounding box center [353, 169] width 3 height 3
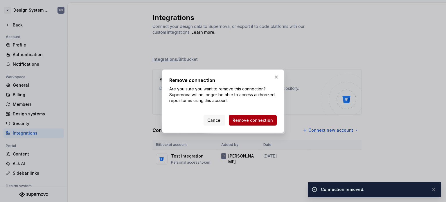
click at [257, 123] on button "Remove connection" at bounding box center [253, 120] width 48 height 10
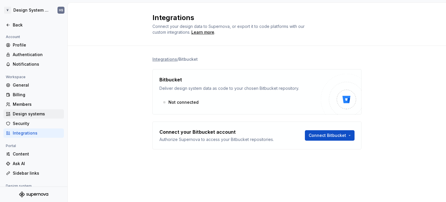
scroll to position [53, 0]
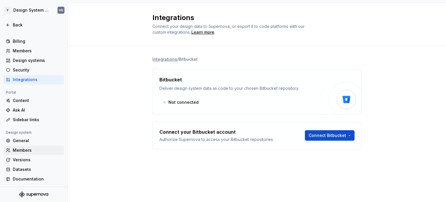
click at [27, 150] on div "Members" at bounding box center [37, 150] width 49 height 6
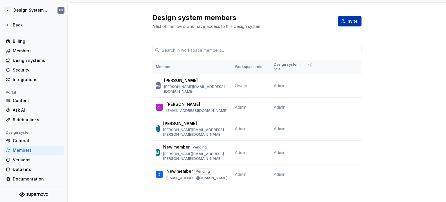
click at [358, 22] on button "Invite" at bounding box center [350, 21] width 24 height 10
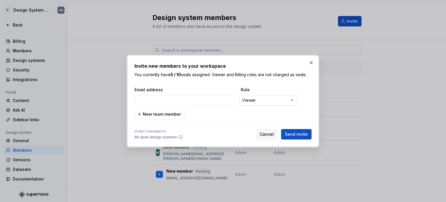
click at [259, 100] on div "**********" at bounding box center [223, 101] width 446 height 202
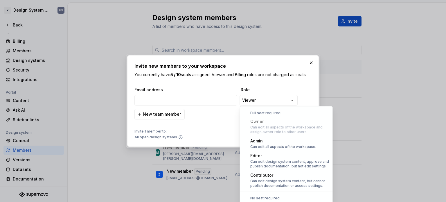
scroll to position [16, 0]
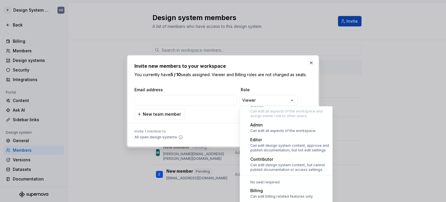
select select "*****"
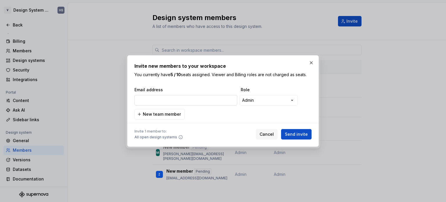
click at [198, 101] on input "email" at bounding box center [185, 100] width 103 height 10
drag, startPoint x: 152, startPoint y: 102, endPoint x: 156, endPoint y: 101, distance: 3.9
click at [152, 102] on input "email" at bounding box center [185, 100] width 103 height 10
paste input "tomasz.czajka@carrier.com"
type input "tomasz.czajka@carrier.com"
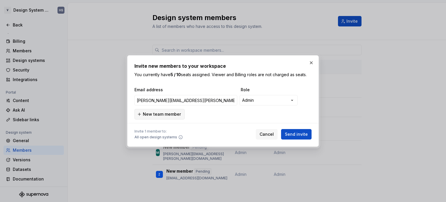
click at [150, 114] on span "New team member" at bounding box center [162, 114] width 38 height 6
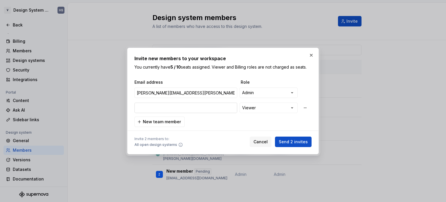
click at [150, 103] on input "email" at bounding box center [185, 108] width 103 height 10
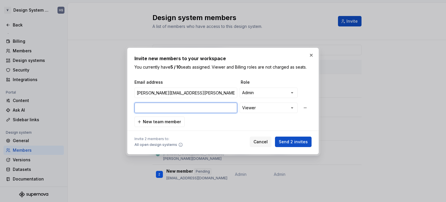
paste input "piotr.mieczkowski@carrier.com"
type input "piotr.mieczkowski@carrier.com"
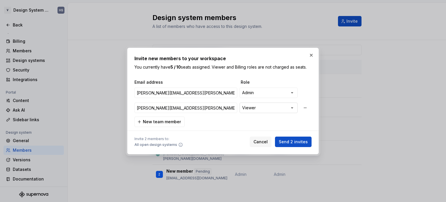
click at [267, 108] on div "**********" at bounding box center [223, 101] width 446 height 202
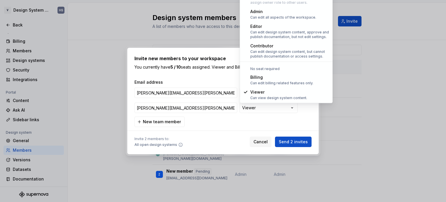
select select "*****"
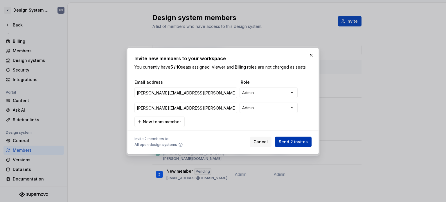
click at [290, 142] on span "Send 2 invites" at bounding box center [293, 142] width 29 height 6
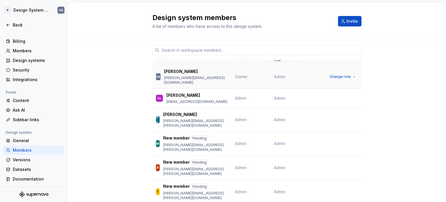
scroll to position [0, 0]
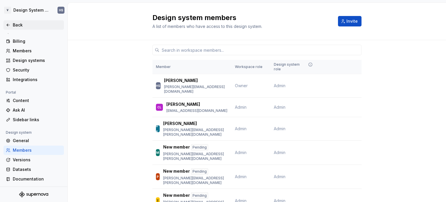
click at [17, 24] on div "Back" at bounding box center [37, 25] width 49 height 6
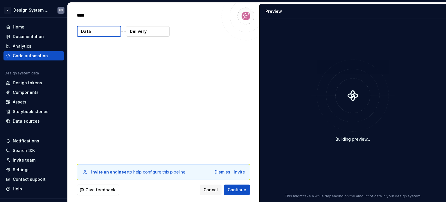
type textarea "*"
click at [108, 73] on p "1,419 tokens" at bounding box center [97, 74] width 25 height 6
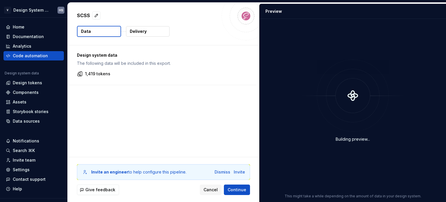
click at [121, 72] on div "1,419 tokens" at bounding box center [162, 74] width 170 height 6
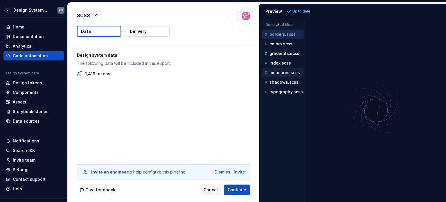
click at [290, 73] on p "measures.scss" at bounding box center [285, 72] width 30 height 5
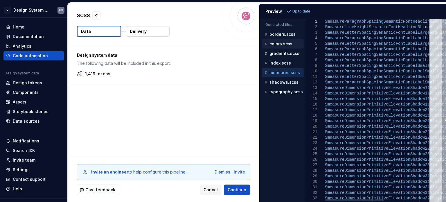
click at [286, 46] on div "colors.scss" at bounding box center [283, 44] width 41 height 6
type textarea "**********"
click at [286, 42] on p "colors.scss" at bounding box center [281, 44] width 23 height 5
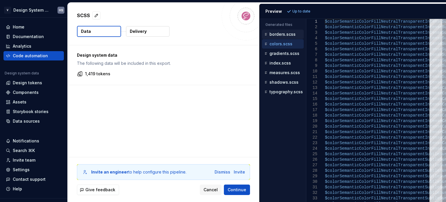
click at [287, 31] on button "borders.scss" at bounding box center [283, 34] width 42 height 6
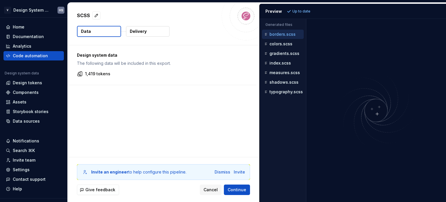
click at [144, 32] on p "Delivery" at bounding box center [138, 31] width 17 height 6
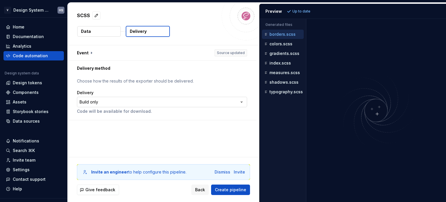
click at [136, 99] on html "**********" at bounding box center [223, 101] width 446 height 202
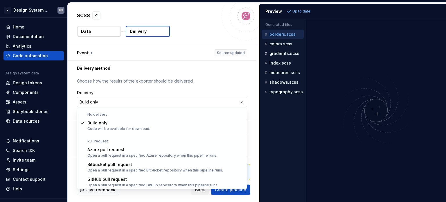
click at [136, 99] on html "**********" at bounding box center [223, 101] width 446 height 202
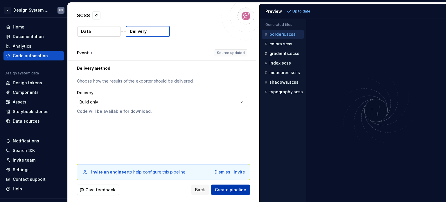
click at [224, 188] on span "Create pipeline" at bounding box center [230, 190] width 31 height 6
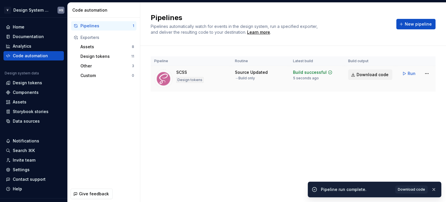
click at [360, 76] on span "Download code" at bounding box center [373, 75] width 32 height 6
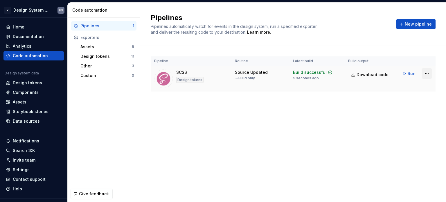
click at [424, 73] on html "V Design System Web (DSW) HS Home Documentation Analytics Code automation Desig…" at bounding box center [223, 101] width 446 height 202
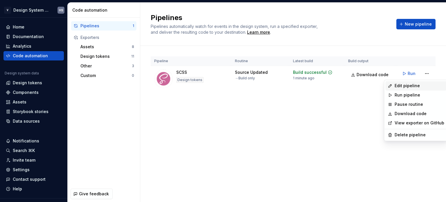
click at [414, 82] on div "Edit pipeline" at bounding box center [415, 85] width 61 height 9
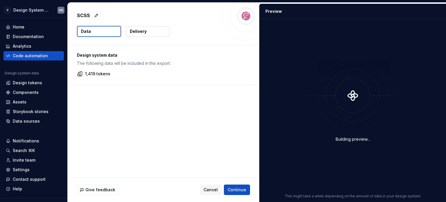
click at [108, 74] on p "1,419 tokens" at bounding box center [97, 74] width 25 height 6
click at [132, 71] on div "1,419 tokens" at bounding box center [162, 74] width 170 height 6
click at [209, 188] on span "Cancel" at bounding box center [211, 190] width 14 height 6
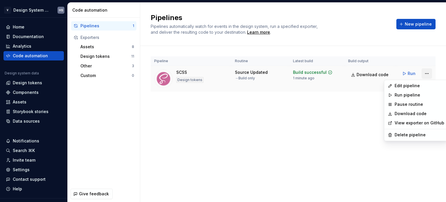
click at [429, 74] on html "V Design System Web (DSW) HS Home Documentation Analytics Code automation Desig…" at bounding box center [223, 101] width 446 height 202
click at [411, 134] on div "Delete pipeline" at bounding box center [420, 135] width 50 height 6
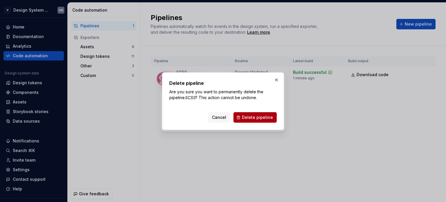
click at [260, 116] on span "Delete pipeline" at bounding box center [257, 117] width 31 height 6
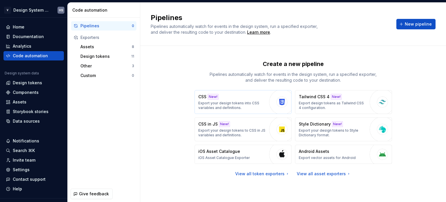
click at [222, 98] on div "CSS New! Export your design tokens into CSS variables and definitions." at bounding box center [232, 102] width 68 height 16
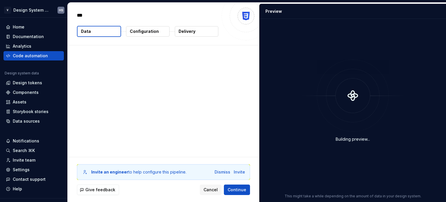
type textarea "*"
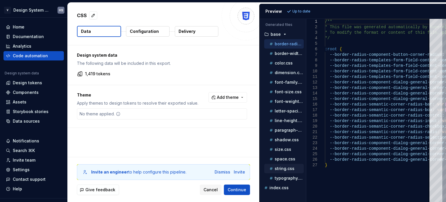
click at [290, 167] on p "string.css" at bounding box center [285, 168] width 20 height 5
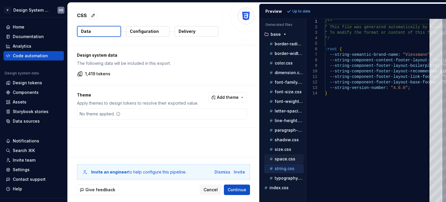
click at [288, 158] on p "space.css" at bounding box center [285, 159] width 21 height 5
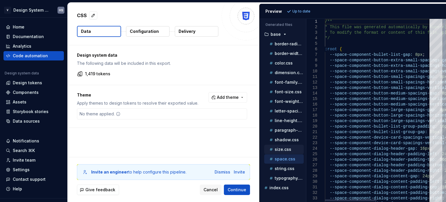
click at [290, 146] on div "size.css" at bounding box center [285, 149] width 35 height 6
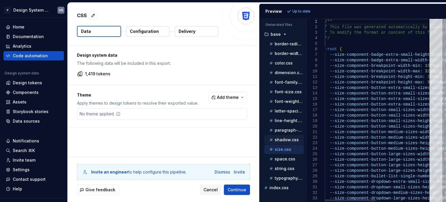
click at [290, 138] on p "shadow.css" at bounding box center [287, 139] width 24 height 5
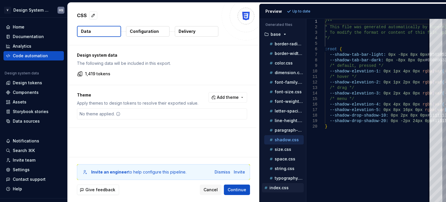
click at [283, 185] on div "index.css" at bounding box center [283, 188] width 41 height 6
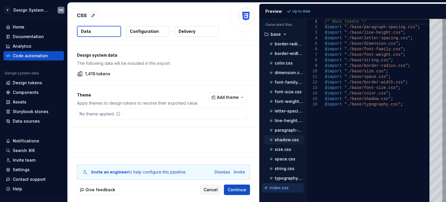
click at [295, 142] on div "shadow.css" at bounding box center [283, 139] width 39 height 9
click at [293, 114] on ul "border-radius.css border-width.css color.css dimension.css font-family.css font…" at bounding box center [283, 110] width 42 height 143
click at [287, 108] on div "letter-spacing.css" at bounding box center [285, 111] width 35 height 6
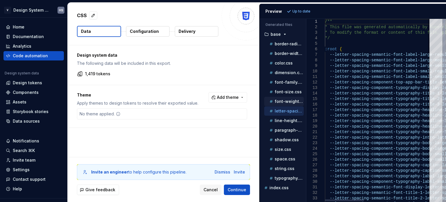
click at [285, 100] on p "font-weight.css" at bounding box center [289, 101] width 29 height 5
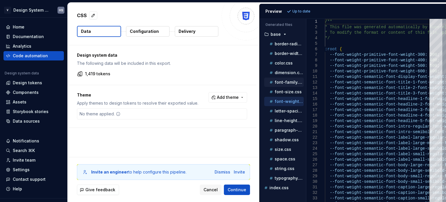
click at [288, 84] on div "font-family.css" at bounding box center [285, 82] width 35 height 6
type textarea "**********"
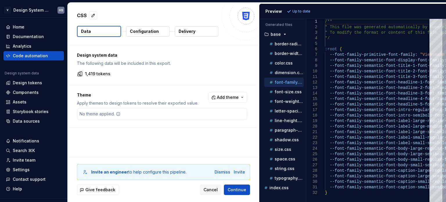
click at [150, 31] on p "Configuration" at bounding box center [144, 31] width 29 height 6
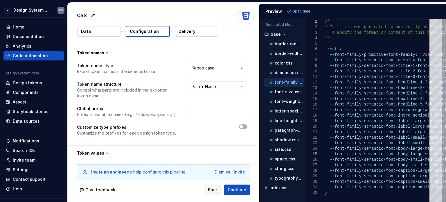
click at [195, 67] on html "**********" at bounding box center [223, 101] width 446 height 202
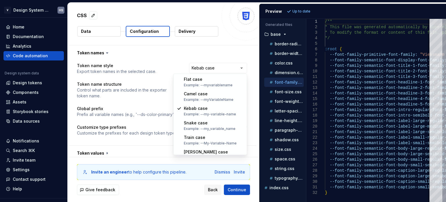
select select "********"
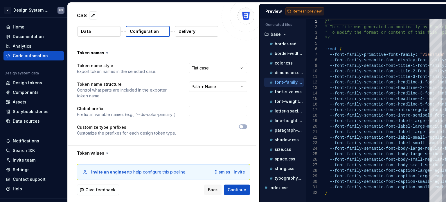
click at [303, 12] on span "Refresh preview" at bounding box center [307, 11] width 29 height 5
click at [210, 190] on span "Back" at bounding box center [213, 190] width 10 height 6
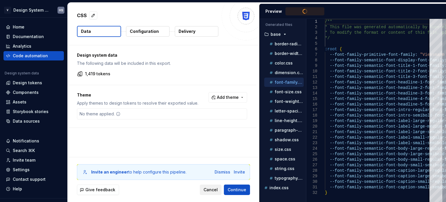
click at [210, 190] on span "Cancel" at bounding box center [211, 190] width 14 height 6
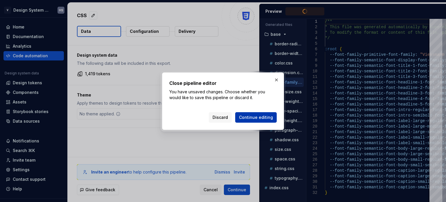
type textarea "**********"
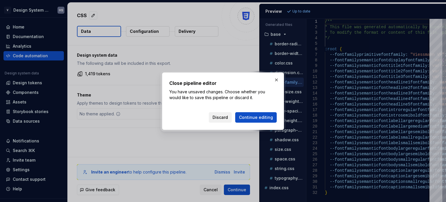
click at [228, 115] on span "Discard" at bounding box center [220, 117] width 15 height 6
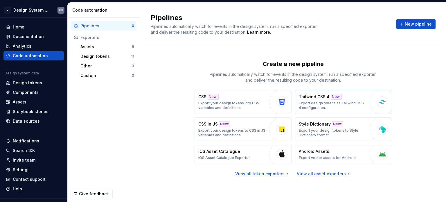
click at [350, 102] on p "Export design tokens as Tailwind CSS 4 configuration." at bounding box center [333, 105] width 68 height 9
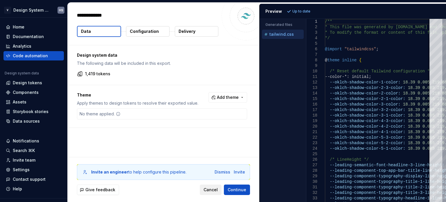
click at [211, 189] on span "Cancel" at bounding box center [211, 190] width 14 height 6
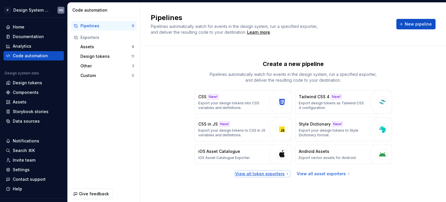
click at [278, 173] on div "View all token exporters" at bounding box center [262, 174] width 55 height 6
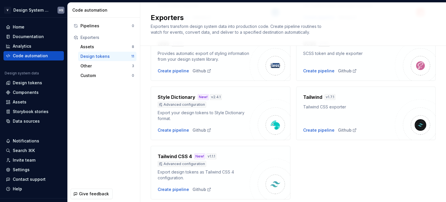
scroll to position [145, 0]
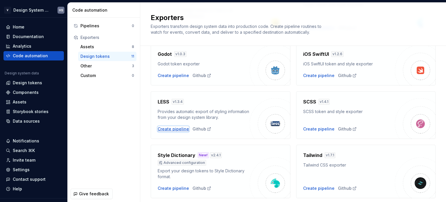
click at [182, 130] on div "Create pipeline" at bounding box center [173, 129] width 31 height 6
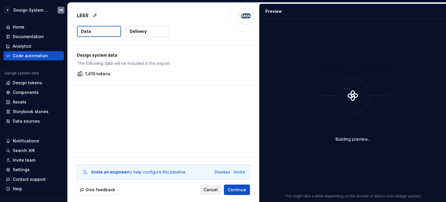
click at [217, 186] on button "Cancel" at bounding box center [211, 189] width 22 height 10
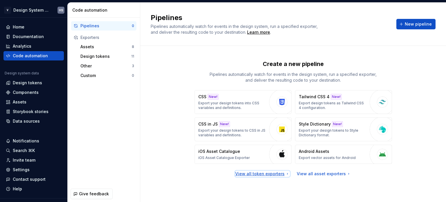
click at [247, 173] on div "View all token exporters" at bounding box center [262, 174] width 55 height 6
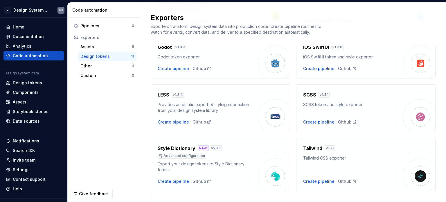
scroll to position [203, 0]
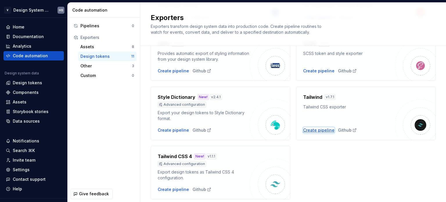
click at [310, 131] on div "Create pipeline" at bounding box center [318, 130] width 31 height 6
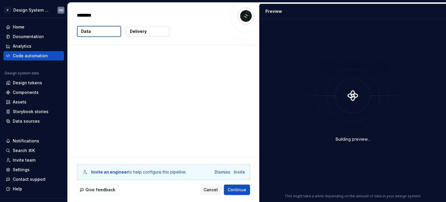
type textarea "*"
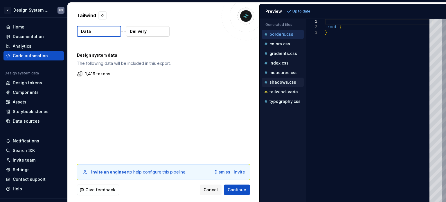
click at [275, 82] on p "shadows.css" at bounding box center [283, 82] width 27 height 5
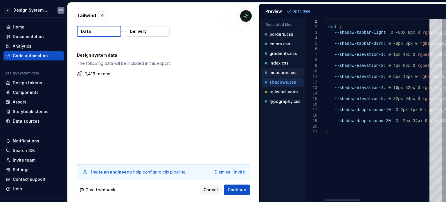
click at [280, 72] on p "measures.css" at bounding box center [284, 72] width 28 height 5
type textarea "**********"
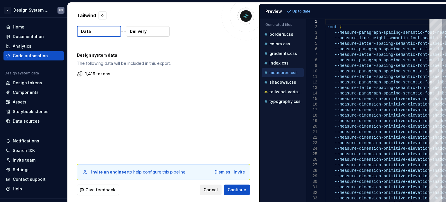
click at [214, 189] on span "Cancel" at bounding box center [211, 190] width 14 height 6
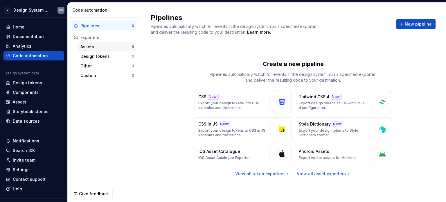
click at [119, 49] on div "Assets" at bounding box center [105, 47] width 51 height 6
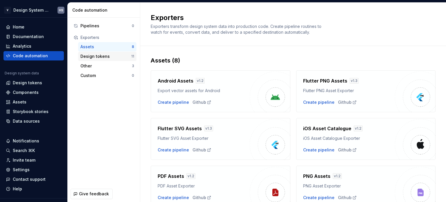
click at [118, 55] on div "Design tokens" at bounding box center [105, 56] width 51 height 6
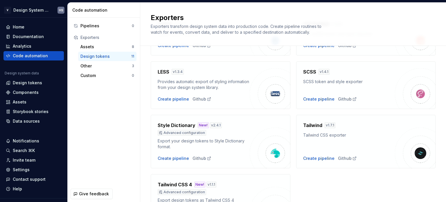
scroll to position [135, 0]
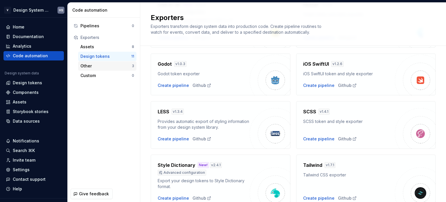
click at [112, 61] on div "Other 3" at bounding box center [107, 65] width 58 height 9
click at [112, 65] on div "Other" at bounding box center [105, 66] width 51 height 6
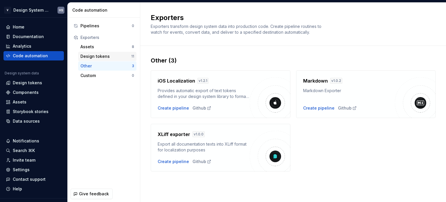
click at [116, 60] on div "Design tokens 11" at bounding box center [107, 56] width 58 height 9
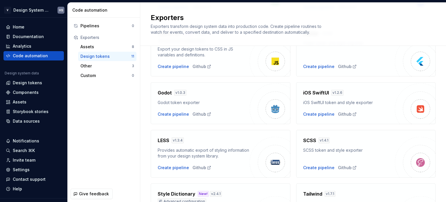
scroll to position [145, 0]
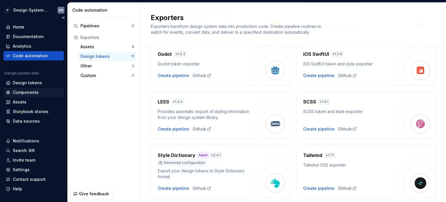
click at [35, 91] on div "Components" at bounding box center [26, 92] width 26 height 6
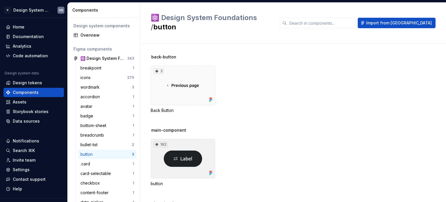
click at [177, 148] on div "192" at bounding box center [183, 158] width 64 height 39
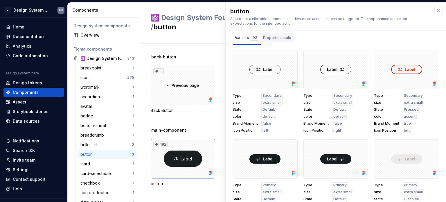
click at [276, 40] on div "Properties table" at bounding box center [277, 38] width 28 height 6
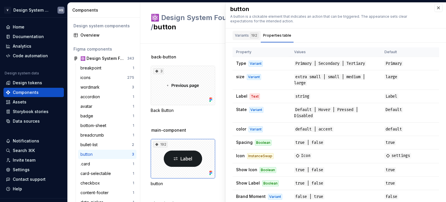
click at [247, 36] on div "Variants 192" at bounding box center [247, 36] width 24 height 6
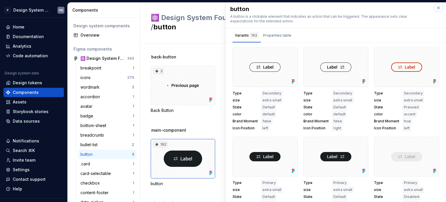
click at [434, 8] on button "button" at bounding box center [438, 8] width 8 height 8
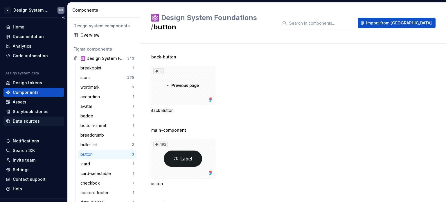
click at [36, 116] on div "Data sources" at bounding box center [33, 120] width 60 height 9
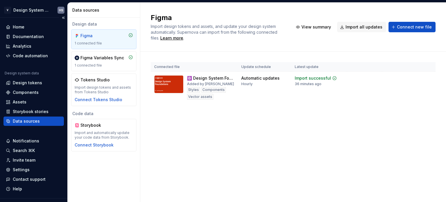
click at [33, 122] on div "Data sources" at bounding box center [26, 121] width 27 height 6
click at [111, 66] on div "1 connected file" at bounding box center [104, 65] width 58 height 5
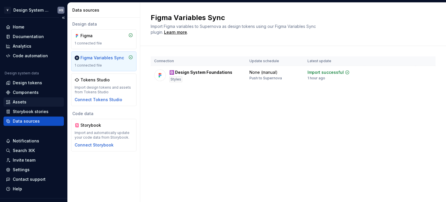
click at [33, 103] on div "Assets" at bounding box center [34, 102] width 56 height 6
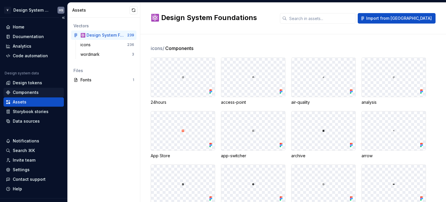
click at [30, 93] on div "Components" at bounding box center [26, 92] width 26 height 6
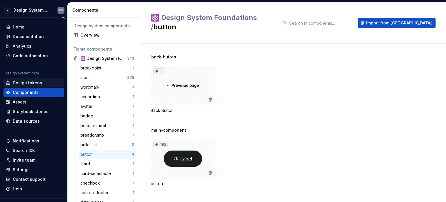
click at [37, 84] on div "Design tokens" at bounding box center [27, 83] width 29 height 6
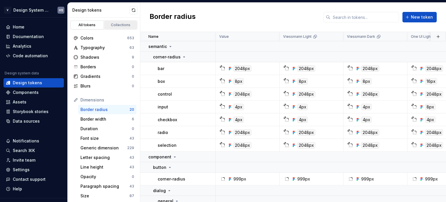
click at [121, 24] on div "Collections" at bounding box center [120, 25] width 29 height 5
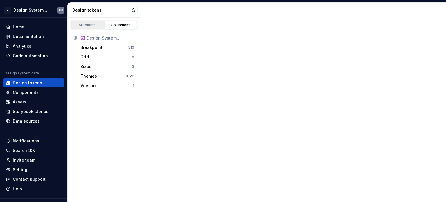
click at [86, 23] on div "All tokens" at bounding box center [87, 25] width 29 height 5
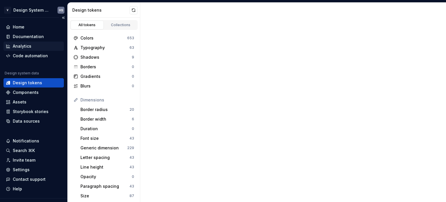
click at [36, 47] on div "Analytics" at bounding box center [34, 46] width 56 height 6
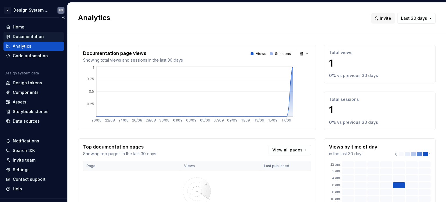
click at [46, 38] on div "Documentation" at bounding box center [34, 37] width 56 height 6
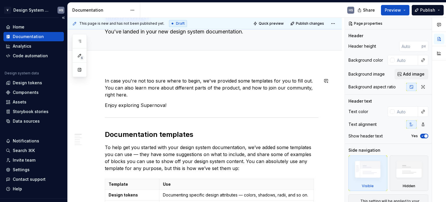
scroll to position [29, 0]
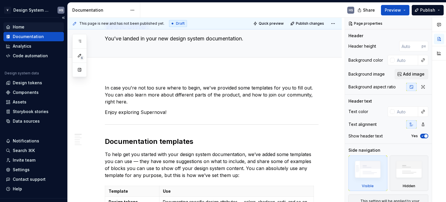
click at [39, 24] on div "Home" at bounding box center [34, 27] width 56 height 6
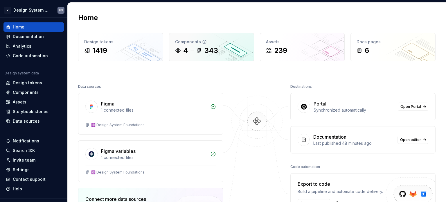
click at [238, 42] on div "Components" at bounding box center [211, 42] width 73 height 6
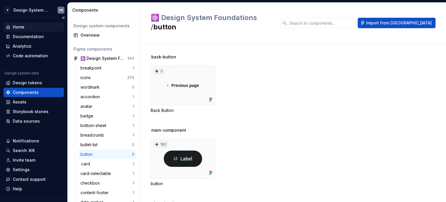
click at [31, 27] on div "Home" at bounding box center [34, 27] width 56 height 6
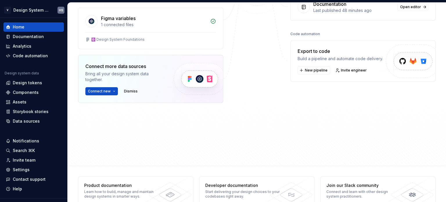
scroll to position [145, 0]
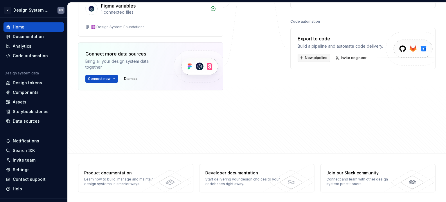
click at [322, 57] on span "New pipeline" at bounding box center [316, 57] width 23 height 5
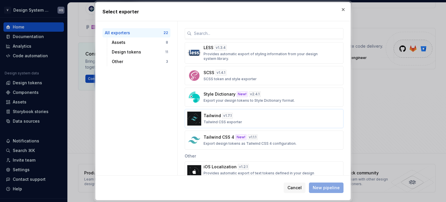
scroll to position [319, 0]
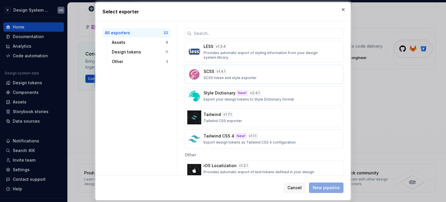
click at [258, 77] on div "SCSS v 1.4.1 SCSS token and style exporter" at bounding box center [263, 75] width 118 height 12
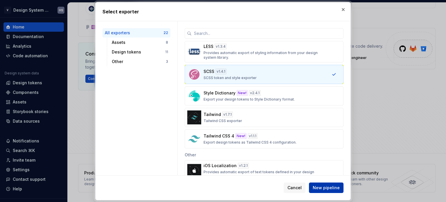
click at [320, 187] on span "New pipeline" at bounding box center [326, 188] width 27 height 6
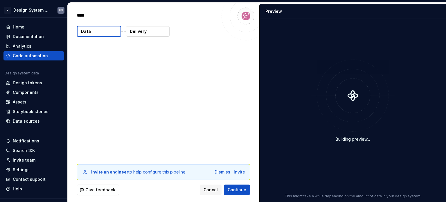
type textarea "*"
click at [106, 73] on p "1,419 tokens" at bounding box center [97, 74] width 25 height 6
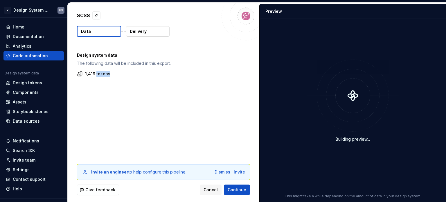
click at [106, 73] on p "1,419 tokens" at bounding box center [97, 74] width 25 height 6
click at [118, 72] on div "1,419 tokens" at bounding box center [162, 74] width 170 height 6
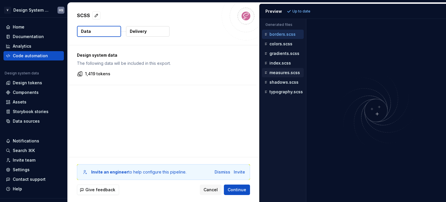
click at [276, 72] on p "measures.scss" at bounding box center [285, 72] width 30 height 5
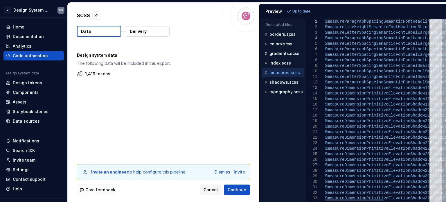
type textarea "**********"
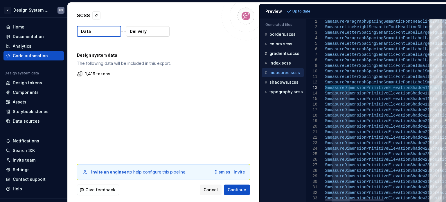
drag, startPoint x: 331, startPoint y: 86, endPoint x: 350, endPoint y: 90, distance: 19.2
click at [289, 36] on p "borders.scss" at bounding box center [283, 34] width 26 height 5
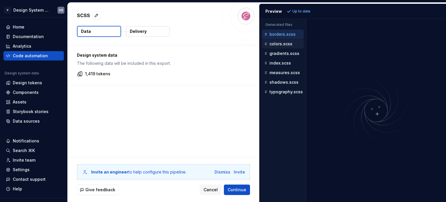
click at [289, 44] on p "colors.scss" at bounding box center [281, 44] width 23 height 5
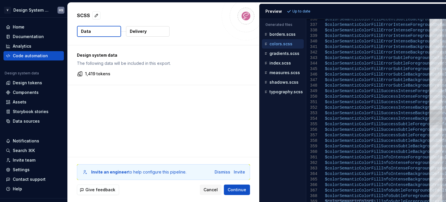
click at [442, 131] on div at bounding box center [436, 110] width 13 height 183
click at [442, 131] on div at bounding box center [436, 125] width 13 height 15
click at [443, 22] on div at bounding box center [436, 26] width 13 height 15
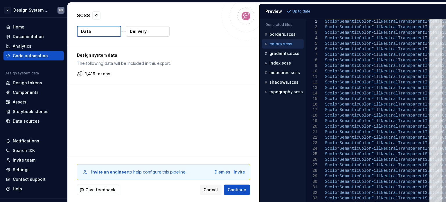
click at [292, 48] on ul "borders.scss colors.scss gradients.scss index.scss measures.scss shadows.scss t…" at bounding box center [282, 63] width 44 height 67
click at [289, 51] on p "gradients.scss" at bounding box center [285, 53] width 30 height 5
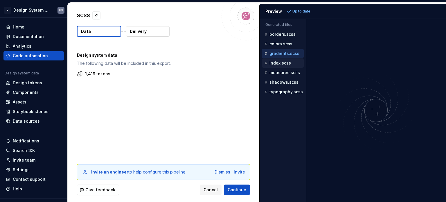
click at [287, 61] on p "index.scss" at bounding box center [280, 63] width 21 height 5
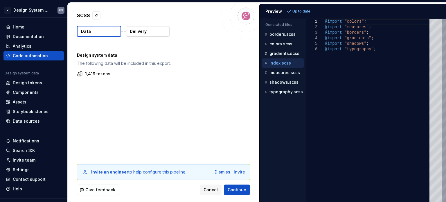
scroll to position [0, 46]
click at [364, 44] on div "@import "colors" ; @import "measures" ; @import "borders" ; @import "gradients"…" at bounding box center [379, 110] width 108 height 183
drag, startPoint x: 378, startPoint y: 39, endPoint x: 325, endPoint y: 35, distance: 53.0
click at [325, 35] on div "@import "colors" ; @import "measures" ; @import "borders" ; @import "gradients"…" at bounding box center [379, 110] width 108 height 183
click at [338, 38] on div "@import "colors" ; @import "measures" ; @import "borders" ; @import "gradients"…" at bounding box center [379, 110] width 108 height 183
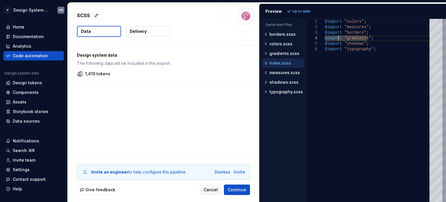
click at [154, 28] on button "Delivery" at bounding box center [148, 31] width 44 height 10
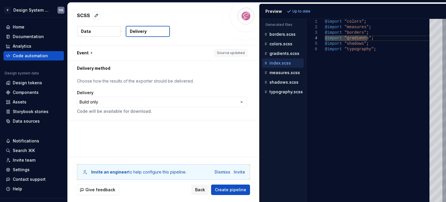
click at [96, 33] on button "Data" at bounding box center [99, 31] width 44 height 10
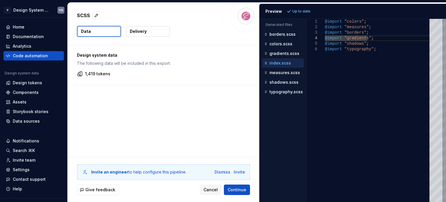
click at [141, 35] on button "Delivery" at bounding box center [148, 31] width 44 height 10
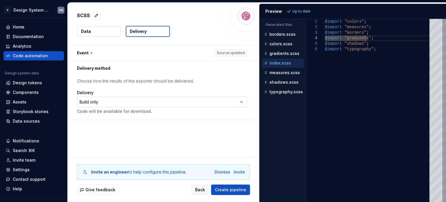
click at [143, 96] on html "**********" at bounding box center [223, 101] width 446 height 202
click at [168, 88] on html "**********" at bounding box center [223, 101] width 446 height 202
click at [149, 97] on html "**********" at bounding box center [223, 101] width 446 height 202
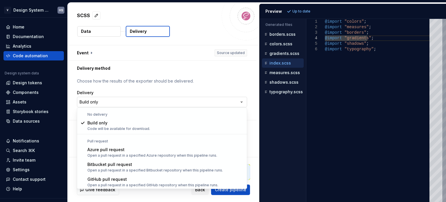
click at [149, 97] on html "**********" at bounding box center [223, 101] width 446 height 202
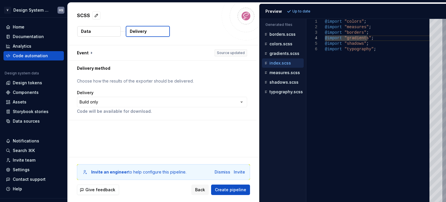
click at [108, 33] on button "Data" at bounding box center [99, 31] width 44 height 10
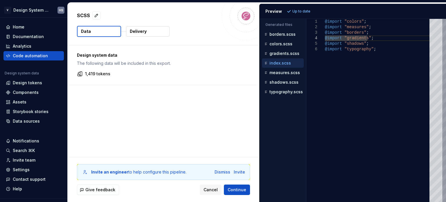
click at [245, 17] on img at bounding box center [246, 16] width 12 height 12
click at [152, 29] on button "Delivery" at bounding box center [148, 31] width 44 height 10
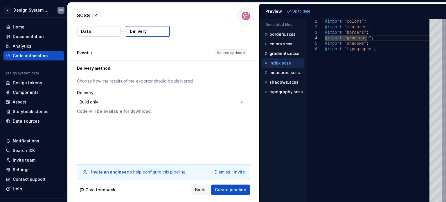
click at [109, 30] on button "Data" at bounding box center [99, 31] width 44 height 10
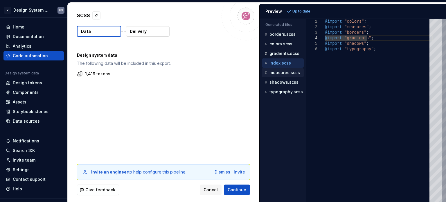
click at [285, 72] on p "measures.scss" at bounding box center [285, 72] width 30 height 5
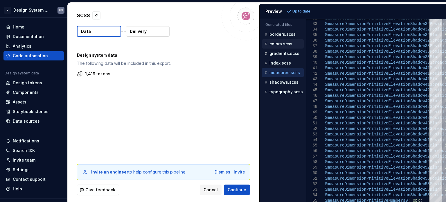
click at [281, 44] on p "colors.scss" at bounding box center [281, 44] width 23 height 5
type textarea "**********"
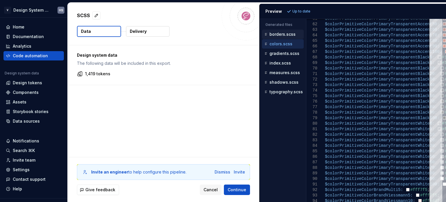
click at [288, 34] on p "borders.scss" at bounding box center [283, 34] width 26 height 5
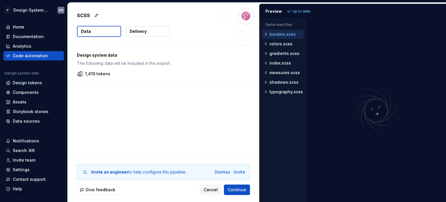
click at [281, 35] on p "borders.scss" at bounding box center [283, 34] width 26 height 5
click at [279, 24] on p "Generated files" at bounding box center [282, 24] width 35 height 5
click at [282, 36] on p "borders.scss" at bounding box center [283, 34] width 26 height 5
click at [288, 33] on p "borders.scss" at bounding box center [283, 34] width 26 height 5
drag, startPoint x: 288, startPoint y: 33, endPoint x: 204, endPoint y: 62, distance: 89.1
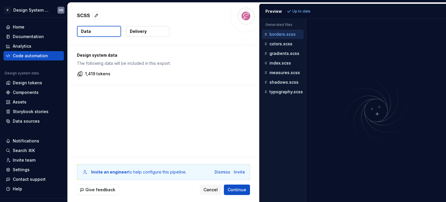
click at [219, 67] on div "Design system data The following data will be included in this export. 1,419 to…" at bounding box center [162, 64] width 189 height 39
click at [24, 27] on div "Home" at bounding box center [34, 27] width 56 height 6
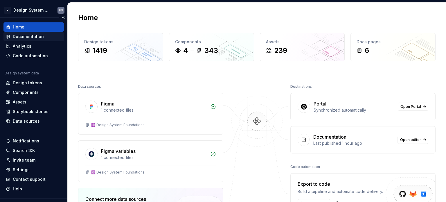
click at [30, 37] on div "Documentation" at bounding box center [28, 37] width 31 height 6
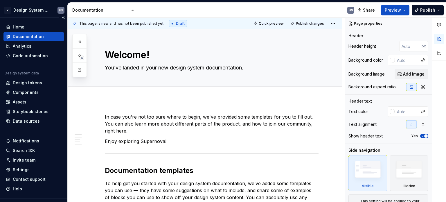
type textarea "*"
click at [25, 44] on div "Analytics" at bounding box center [22, 46] width 19 height 6
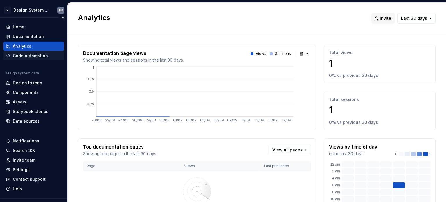
click at [28, 53] on div "Code automation" at bounding box center [30, 56] width 35 height 6
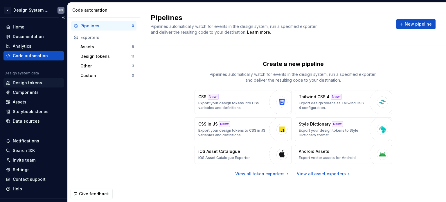
click at [30, 83] on div "Design tokens" at bounding box center [27, 83] width 29 height 6
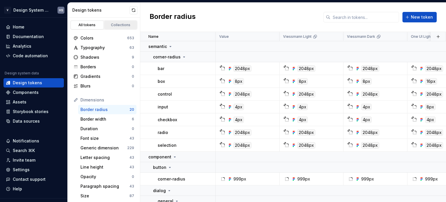
click at [108, 26] on div "Collections" at bounding box center [120, 25] width 29 height 5
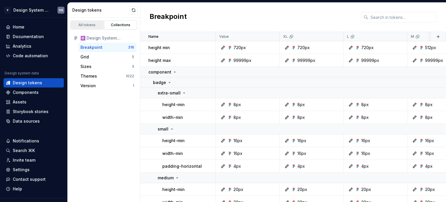
click at [94, 26] on div "All tokens" at bounding box center [87, 25] width 29 height 5
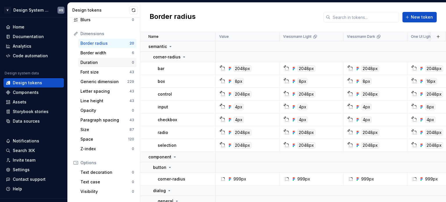
scroll to position [116, 0]
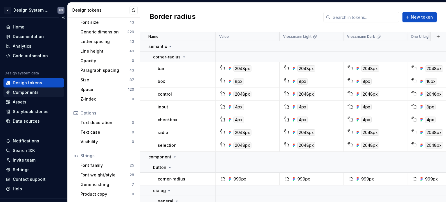
click at [28, 96] on div "Components" at bounding box center [33, 92] width 60 height 9
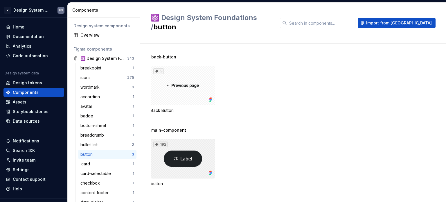
click at [175, 148] on div "192" at bounding box center [183, 158] width 64 height 39
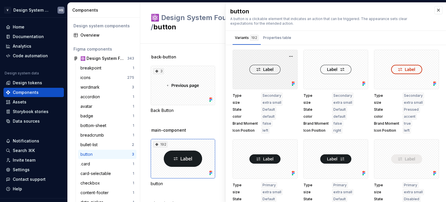
click at [265, 68] on div at bounding box center [265, 69] width 65 height 39
click at [288, 55] on button "button" at bounding box center [291, 56] width 8 height 8
click at [274, 39] on div "Properties table" at bounding box center [277, 38] width 28 height 6
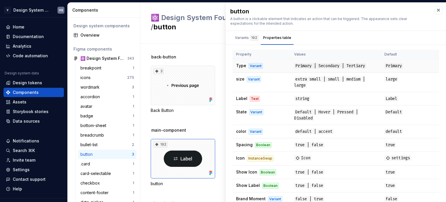
drag, startPoint x: 262, startPoint y: 68, endPoint x: 260, endPoint y: 63, distance: 5.6
click at [262, 68] on td "Type Variant" at bounding box center [262, 65] width 58 height 13
click at [251, 40] on div "192" at bounding box center [254, 38] width 8 height 6
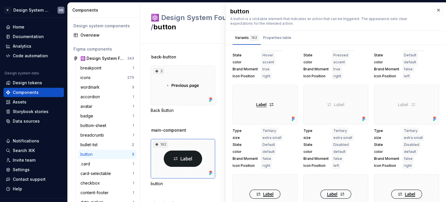
scroll to position [958, 0]
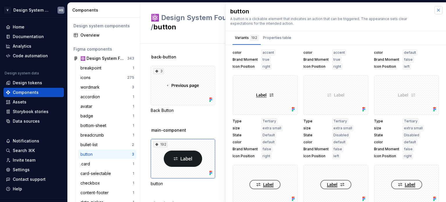
click at [434, 12] on button "button" at bounding box center [438, 10] width 8 height 8
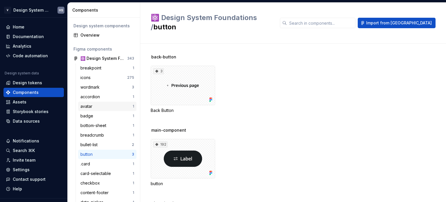
click at [102, 109] on div "avatar" at bounding box center [106, 106] width 52 height 6
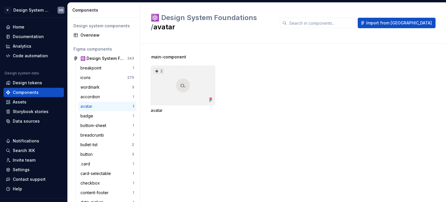
click at [170, 87] on div "2" at bounding box center [183, 85] width 64 height 39
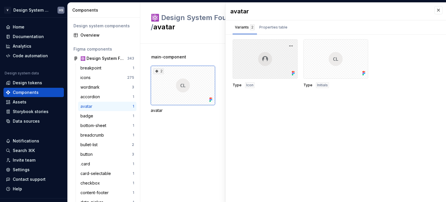
click at [268, 69] on div at bounding box center [265, 58] width 65 height 39
click at [278, 28] on div "Properties table" at bounding box center [273, 27] width 28 height 6
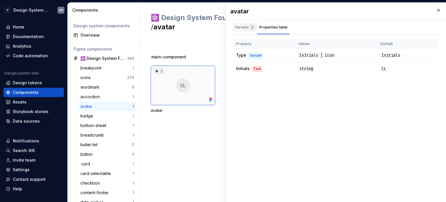
click at [247, 26] on div "Variants 2" at bounding box center [245, 27] width 20 height 6
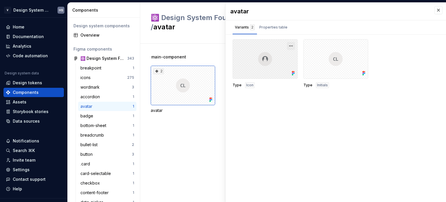
click at [290, 42] on button "button" at bounding box center [291, 46] width 8 height 8
click at [40, 102] on div "Assets" at bounding box center [34, 102] width 56 height 6
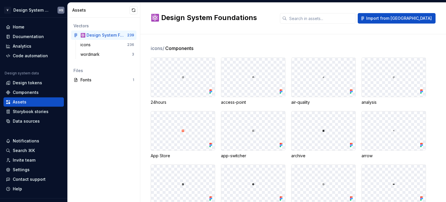
click at [182, 81] on div at bounding box center [183, 77] width 64 height 39
click at [170, 79] on div at bounding box center [183, 77] width 64 height 39
click at [106, 83] on div "Fonts 1" at bounding box center [103, 79] width 65 height 9
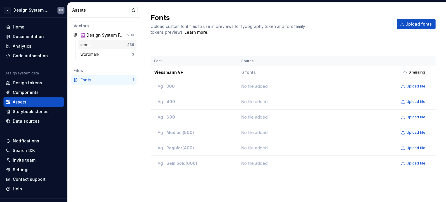
click at [116, 44] on div "icons" at bounding box center [103, 45] width 47 height 6
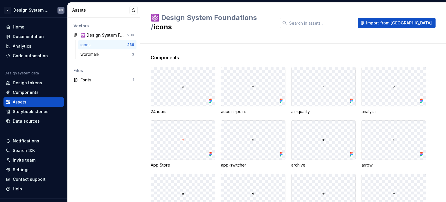
click at [210, 98] on div "24hours" at bounding box center [183, 91] width 64 height 48
click at [304, 93] on div at bounding box center [324, 86] width 64 height 39
click at [304, 109] on div "air-quality" at bounding box center [323, 112] width 64 height 6
click at [95, 55] on div "wordmark" at bounding box center [90, 54] width 21 height 6
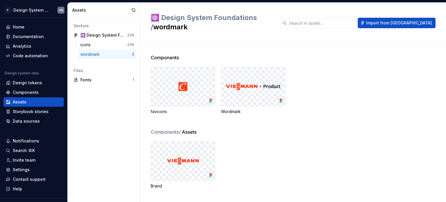
click at [210, 86] on div at bounding box center [183, 86] width 64 height 39
click at [182, 82] on img at bounding box center [182, 86] width 9 height 9
click at [193, 157] on img at bounding box center [183, 160] width 32 height 7
click at [192, 157] on img at bounding box center [183, 160] width 32 height 7
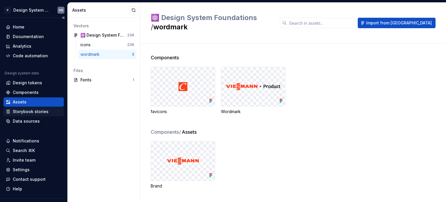
click at [34, 111] on div "Storybook stories" at bounding box center [31, 112] width 36 height 6
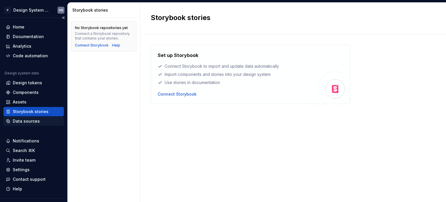
click at [33, 118] on div "Data sources" at bounding box center [26, 121] width 27 height 6
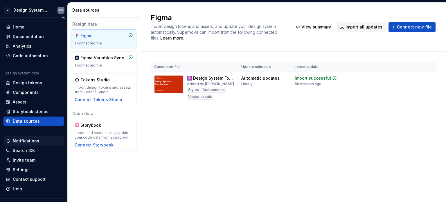
click at [21, 140] on div "Notifications" at bounding box center [26, 141] width 26 height 6
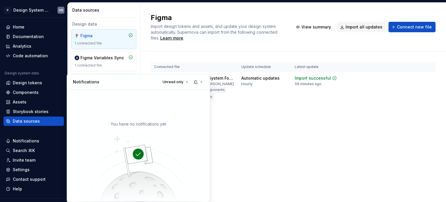
click at [230, 134] on html "V Design System Web (DSW) HS Home Documentation Analytics Code automation Desig…" at bounding box center [223, 101] width 446 height 202
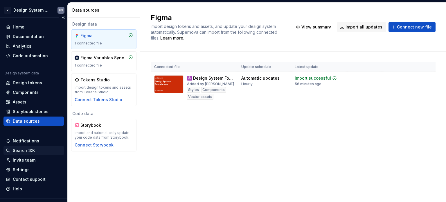
click at [39, 151] on div "Search ⌘K" at bounding box center [34, 151] width 56 height 6
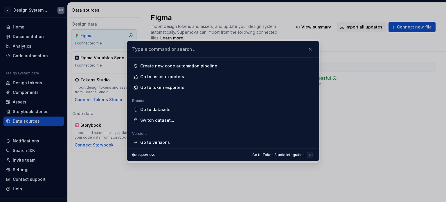
scroll to position [378, 0]
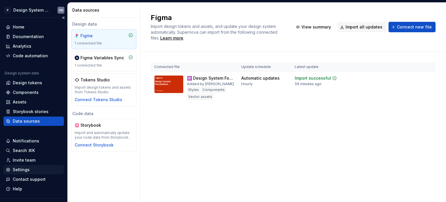
click at [29, 169] on div "Settings" at bounding box center [34, 170] width 56 height 6
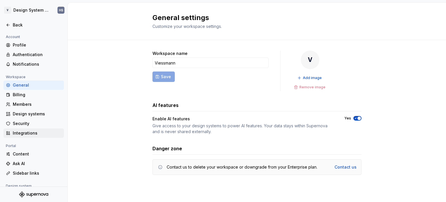
click at [25, 130] on div "Integrations" at bounding box center [37, 133] width 49 height 6
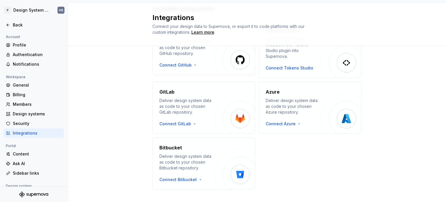
scroll to position [133, 0]
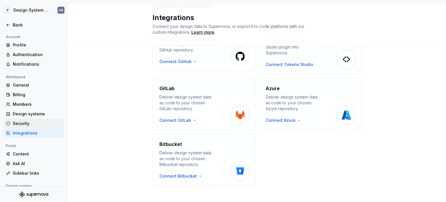
click at [40, 125] on div "Security" at bounding box center [37, 124] width 49 height 6
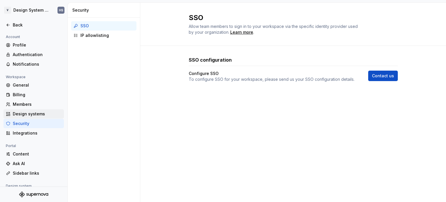
click at [39, 112] on div "Design systems" at bounding box center [37, 114] width 49 height 6
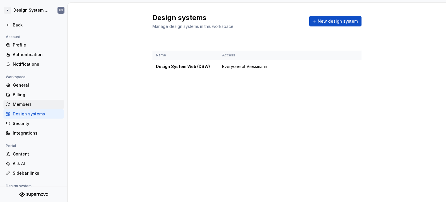
click at [34, 104] on div "Members" at bounding box center [37, 104] width 49 height 6
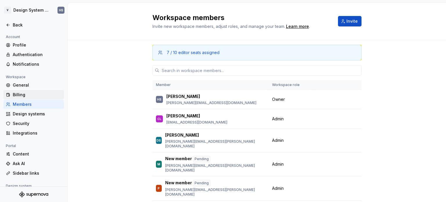
click at [34, 97] on div "Billing" at bounding box center [33, 94] width 60 height 9
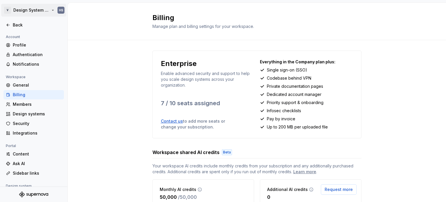
click at [45, 8] on html "V Design System Web (DSW) HS Back Account Profile Authentication Notifications …" at bounding box center [223, 101] width 446 height 202
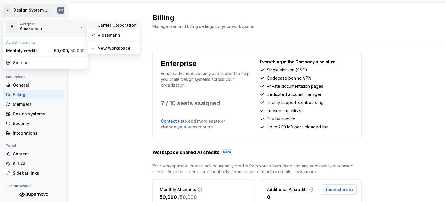
click at [105, 25] on div "Carrier Corporation" at bounding box center [117, 25] width 39 height 6
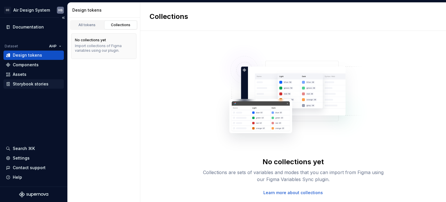
click at [40, 82] on div "Storybook stories" at bounding box center [31, 84] width 36 height 6
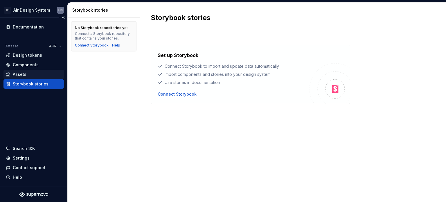
click at [45, 77] on div "Assets" at bounding box center [34, 74] width 56 height 6
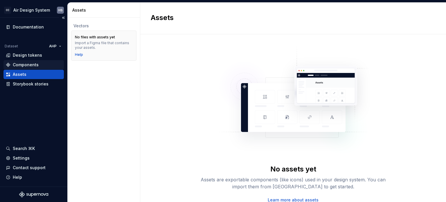
click at [41, 68] on div "Components" at bounding box center [33, 64] width 60 height 9
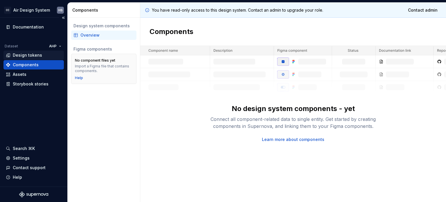
click at [38, 53] on div "Design tokens" at bounding box center [27, 55] width 29 height 6
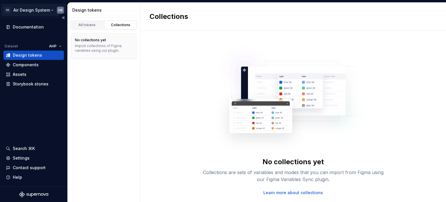
click at [53, 8] on html "CC Air Design System HS Documentation Dataset AHP Design tokens Components Asse…" at bounding box center [223, 101] width 446 height 202
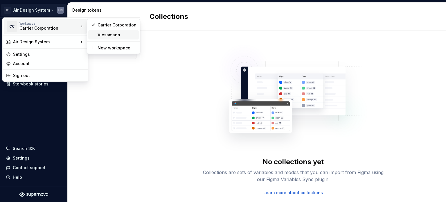
click at [98, 35] on div "Viessmann" at bounding box center [117, 35] width 39 height 6
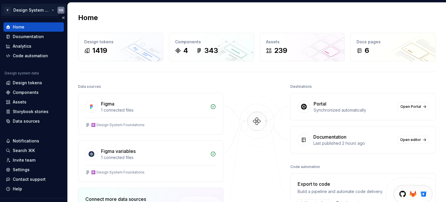
click at [50, 10] on html "V Design System Web (DSW) HS Home Documentation Analytics Code automation Desig…" at bounding box center [223, 101] width 446 height 202
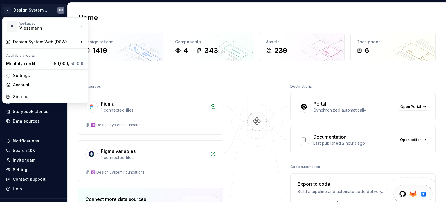
click at [50, 10] on html "V Design System Web (DSW) HS Home Documentation Analytics Code automation Desig…" at bounding box center [223, 101] width 446 height 202
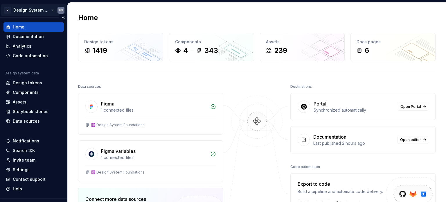
click at [50, 10] on html "V Design System Web (DSW) HS Home Documentation Analytics Code automation Desig…" at bounding box center [223, 101] width 446 height 202
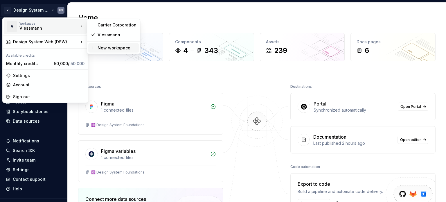
click at [103, 48] on div "New workspace" at bounding box center [117, 48] width 39 height 6
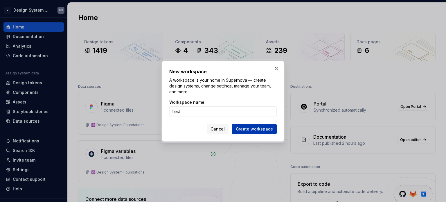
type input "Test"
click at [259, 132] on button "Create workspace" at bounding box center [254, 129] width 45 height 10
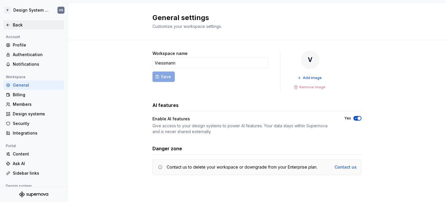
click at [10, 24] on icon at bounding box center [8, 25] width 5 height 5
click at [21, 42] on div "Profile" at bounding box center [37, 45] width 49 height 6
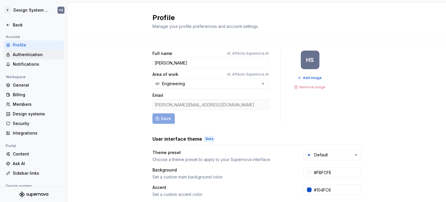
click at [44, 56] on div "Authentication" at bounding box center [37, 55] width 49 height 6
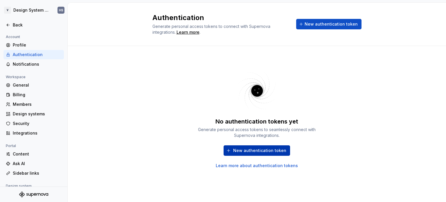
click at [230, 150] on button "New authentication token" at bounding box center [257, 150] width 67 height 10
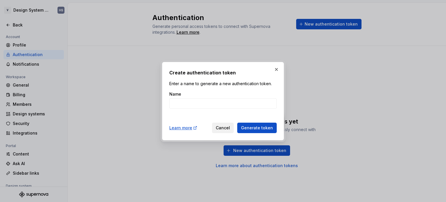
click at [234, 128] on button "Cancel" at bounding box center [223, 128] width 22 height 10
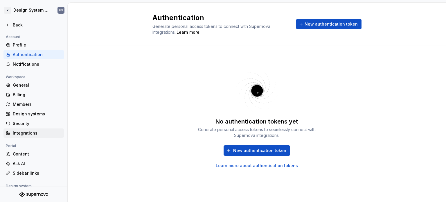
click at [29, 132] on div "Integrations" at bounding box center [37, 133] width 49 height 6
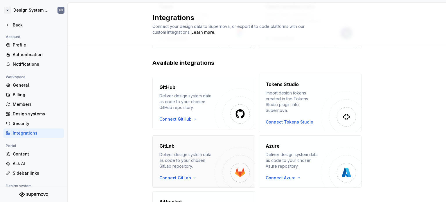
scroll to position [133, 0]
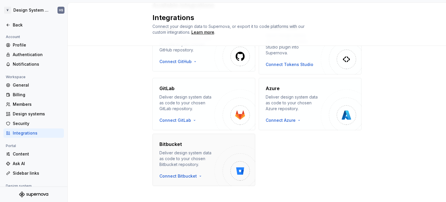
click at [201, 141] on div "Bitbucket" at bounding box center [186, 144] width 55 height 7
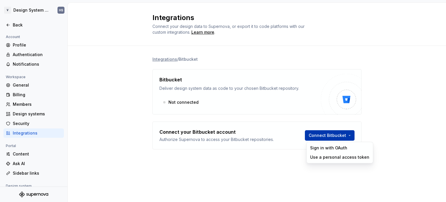
click at [341, 137] on html "V Design System Web (DSW) HS Back Account Profile Authentication Notifications …" at bounding box center [223, 101] width 446 height 202
click at [345, 150] on div "Sign in with OAuth" at bounding box center [339, 148] width 59 height 6
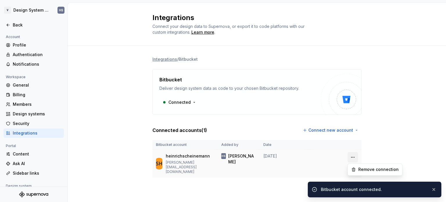
click at [351, 158] on html "V Design System Web (DSW) HS Back Account Profile Authentication Notifications …" at bounding box center [223, 101] width 446 height 202
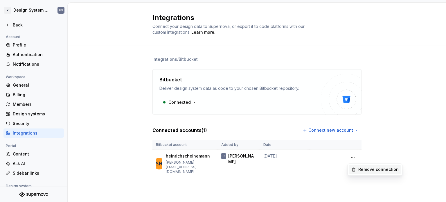
click at [358, 167] on div "Remove connection" at bounding box center [375, 169] width 52 height 9
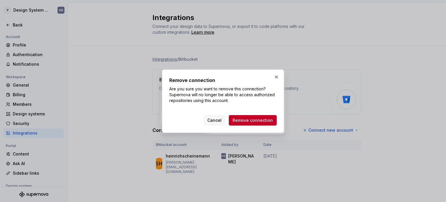
click at [265, 121] on span "Remove connection" at bounding box center [253, 120] width 40 height 6
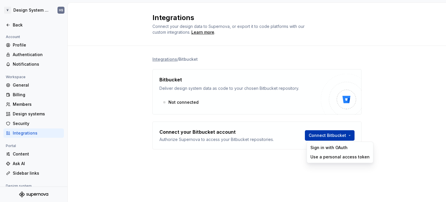
click at [339, 137] on html "V Design System Web (DSW) HS Back Account Profile Authentication Notifications …" at bounding box center [223, 101] width 446 height 202
click at [336, 158] on div "Use a personal access token" at bounding box center [339, 157] width 59 height 6
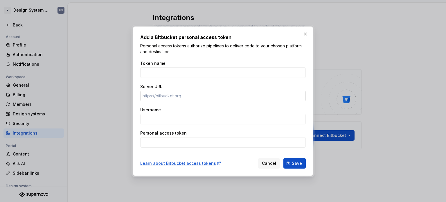
click at [210, 94] on input "Server URL" at bounding box center [223, 96] width 166 height 10
click at [302, 35] on button "button" at bounding box center [305, 34] width 8 height 8
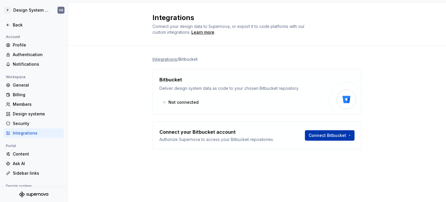
click at [338, 133] on html "V Design System Web (DSW) HS Back Account Profile Authentication Notifications …" at bounding box center [223, 101] width 446 height 202
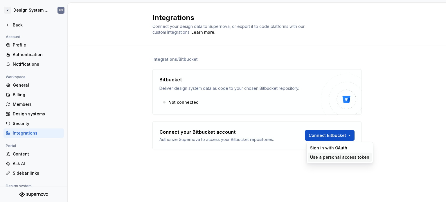
click at [337, 159] on div "Use a personal access token" at bounding box center [339, 157] width 59 height 6
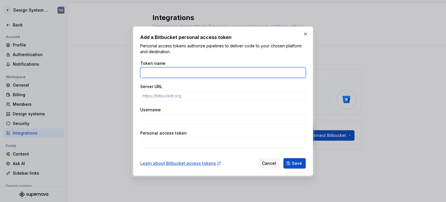
click at [143, 70] on input "Token name" at bounding box center [223, 72] width 166 height 10
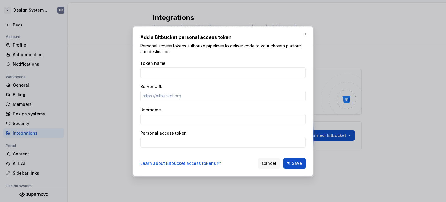
click at [144, 45] on p "Personal access tokens authorize pipelines to deliver code to your chosen platf…" at bounding box center [223, 49] width 166 height 12
drag, startPoint x: 306, startPoint y: 30, endPoint x: 284, endPoint y: 30, distance: 21.5
click at [306, 30] on button "button" at bounding box center [305, 34] width 8 height 8
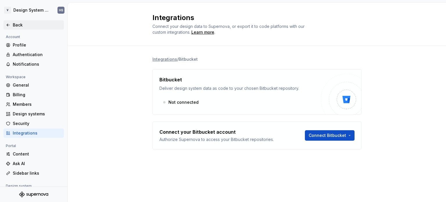
click at [8, 23] on icon at bounding box center [8, 25] width 5 height 5
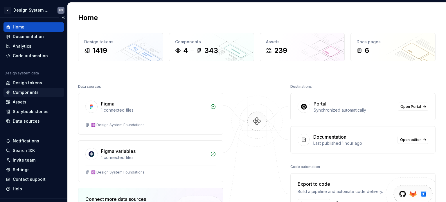
click at [25, 91] on div "Components" at bounding box center [26, 92] width 26 height 6
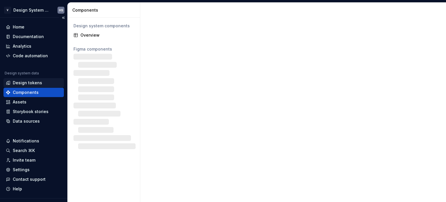
click at [30, 82] on div "Design tokens" at bounding box center [27, 83] width 29 height 6
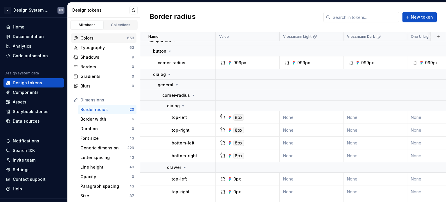
click at [115, 37] on div "Colors" at bounding box center [103, 38] width 47 height 6
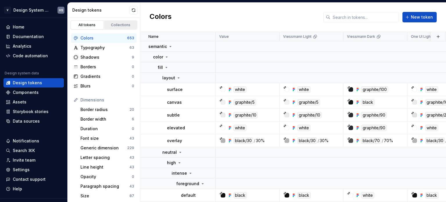
click at [118, 25] on div "Collections" at bounding box center [120, 25] width 29 height 5
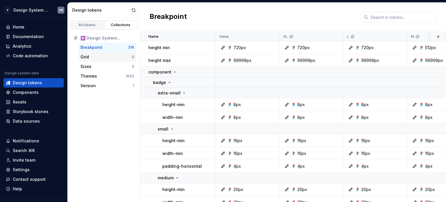
click at [104, 57] on div "Grid" at bounding box center [105, 57] width 51 height 6
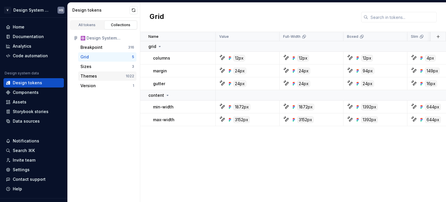
click at [102, 73] on div "Themes" at bounding box center [102, 76] width 45 height 6
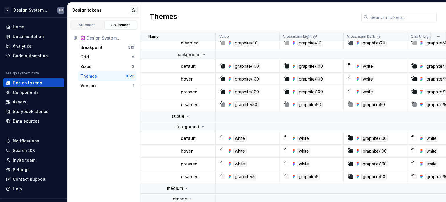
scroll to position [349, 0]
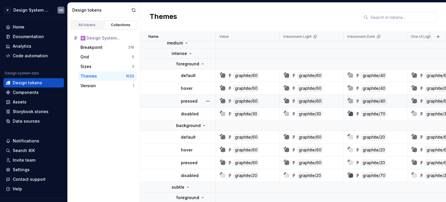
click at [185, 102] on p "pressed" at bounding box center [189, 101] width 17 height 6
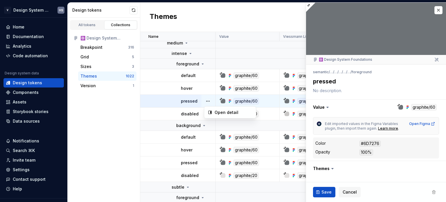
drag, startPoint x: 444, startPoint y: 64, endPoint x: 446, endPoint y: 94, distance: 30.0
click at [446, 94] on html "V Design System Web (DSW) HS Home Documentation Analytics Code automation Desig…" at bounding box center [223, 101] width 446 height 202
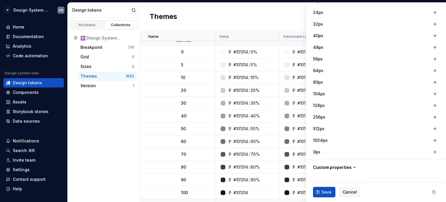
scroll to position [430, 0]
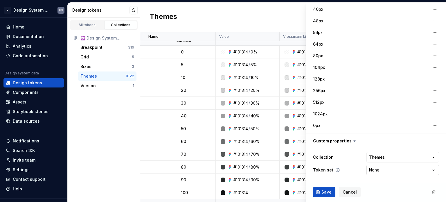
click at [378, 170] on html "V Design System Web (DSW) HS Home Documentation Analytics Code automation Desig…" at bounding box center [223, 101] width 446 height 202
click at [335, 169] on icon at bounding box center [337, 170] width 5 height 5
click at [385, 169] on html "V Design System Web (DSW) HS Home Documentation Analytics Code automation Desig…" at bounding box center [223, 101] width 446 height 202
click at [379, 170] on html "V Design System Web (DSW) HS Home Documentation Analytics Code automation Desig…" at bounding box center [223, 101] width 446 height 202
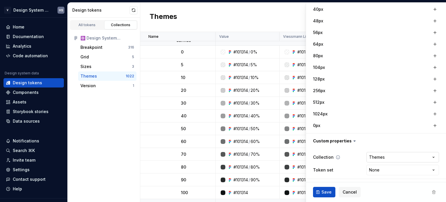
click at [376, 159] on html "V Design System Web (DSW) HS Home Documentation Analytics Code automation Desig…" at bounding box center [223, 101] width 446 height 202
click at [108, 121] on div "All tokens Collections ⚛️ Design System Foundations Breakpoint 316 Grid 5 Sizes…" at bounding box center [104, 110] width 73 height 184
click at [116, 86] on div "Version" at bounding box center [106, 86] width 52 height 6
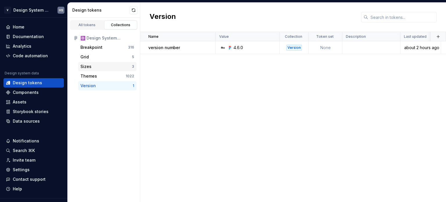
click at [112, 64] on div "Sizes" at bounding box center [105, 67] width 51 height 6
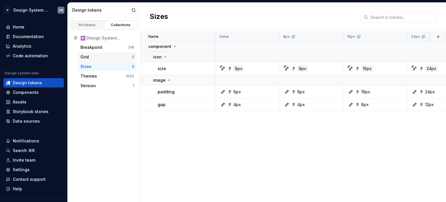
click at [115, 59] on div "Grid" at bounding box center [105, 57] width 51 height 6
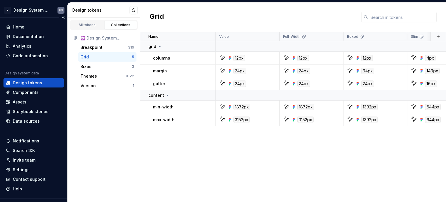
click at [37, 87] on div "Design tokens" at bounding box center [33, 82] width 60 height 9
click at [31, 94] on div "Components" at bounding box center [26, 92] width 26 height 6
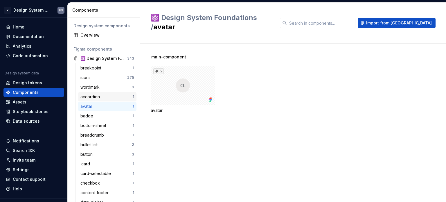
click at [110, 100] on div "accordion 1" at bounding box center [107, 96] width 58 height 9
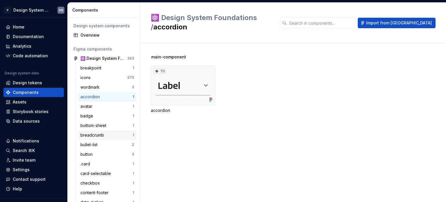
click at [114, 136] on div "breadcrumb" at bounding box center [106, 135] width 52 height 6
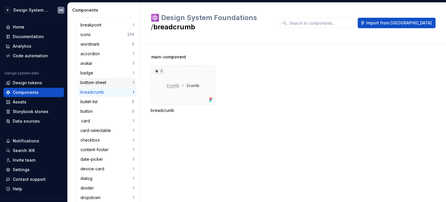
scroll to position [58, 0]
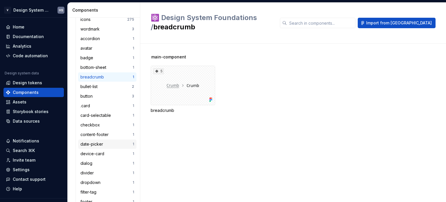
click at [97, 145] on div "date-picker" at bounding box center [92, 144] width 25 height 6
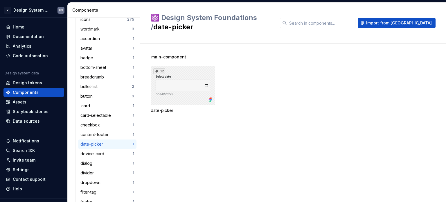
click at [174, 91] on div "12" at bounding box center [183, 85] width 64 height 39
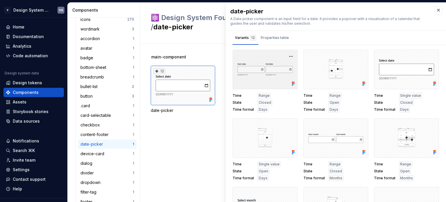
click at [264, 68] on div at bounding box center [265, 69] width 65 height 39
click at [274, 38] on div "Properties table" at bounding box center [275, 38] width 28 height 6
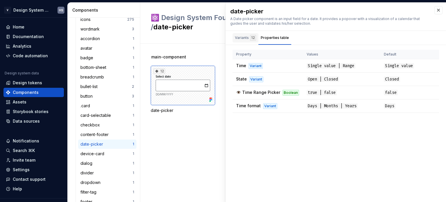
click at [247, 37] on div "Variants 12" at bounding box center [245, 38] width 21 height 6
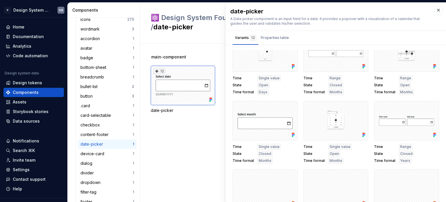
scroll to position [118, 0]
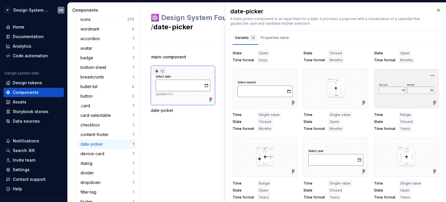
click at [374, 105] on div at bounding box center [406, 88] width 65 height 39
click at [22, 81] on div "Design tokens" at bounding box center [27, 83] width 29 height 6
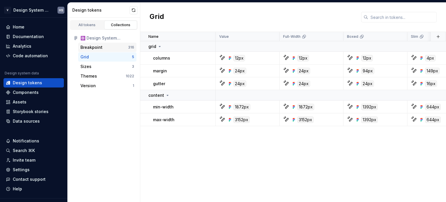
click at [102, 46] on div "Breakpoint" at bounding box center [104, 47] width 48 height 6
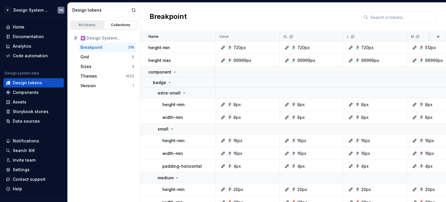
click at [92, 27] on div "All tokens" at bounding box center [87, 25] width 29 height 5
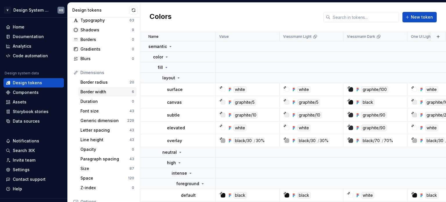
scroll to position [58, 0]
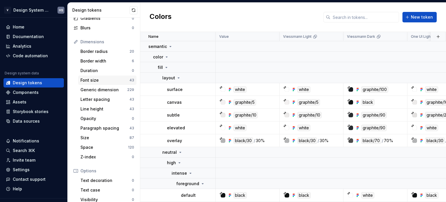
click at [117, 81] on div "Font size" at bounding box center [104, 80] width 49 height 6
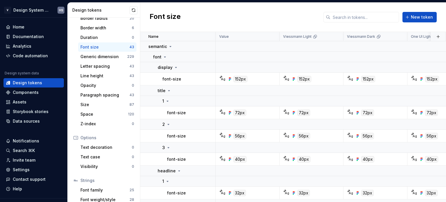
scroll to position [116, 0]
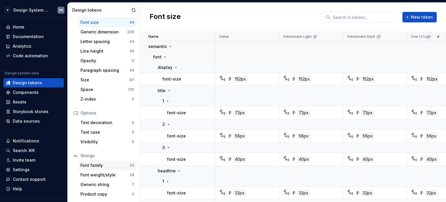
click at [107, 165] on div "Font family" at bounding box center [104, 165] width 49 height 6
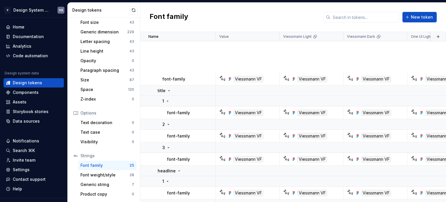
scroll to position [145, 0]
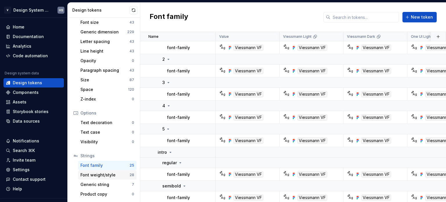
click at [100, 173] on div "Font weight/style" at bounding box center [104, 175] width 49 height 6
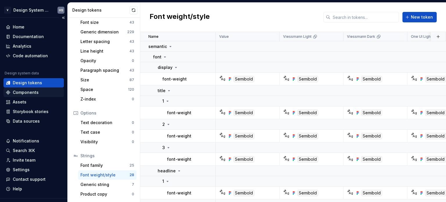
click at [37, 92] on div "Components" at bounding box center [26, 92] width 26 height 6
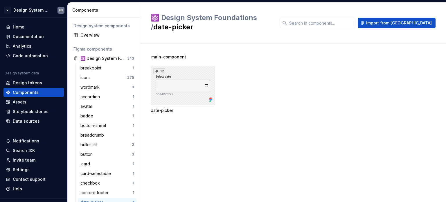
click at [157, 80] on div "12" at bounding box center [183, 85] width 64 height 39
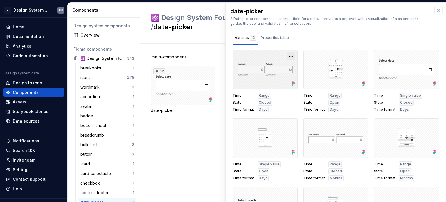
click at [287, 55] on button "button" at bounding box center [291, 56] width 8 height 8
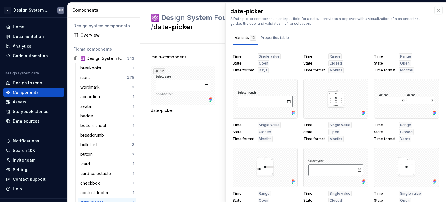
scroll to position [116, 0]
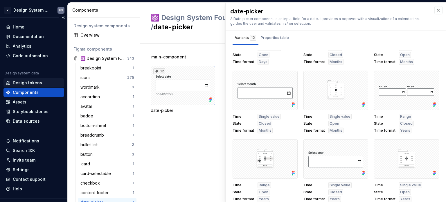
click at [28, 84] on div "Design tokens" at bounding box center [27, 83] width 29 height 6
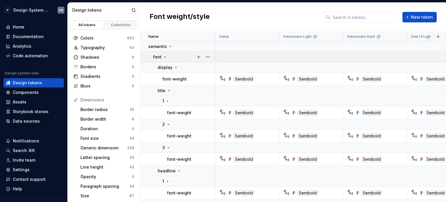
click at [164, 55] on icon at bounding box center [165, 57] width 5 height 5
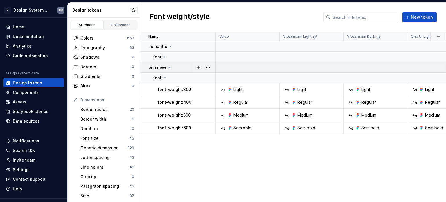
click at [167, 66] on icon at bounding box center [169, 67] width 5 height 5
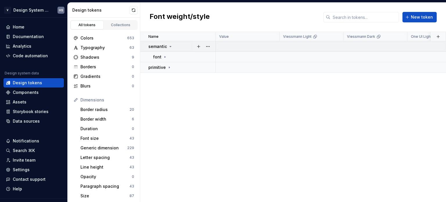
click at [168, 45] on icon at bounding box center [170, 46] width 5 height 5
click at [169, 46] on icon at bounding box center [170, 46] width 5 height 5
click at [165, 53] on td "font" at bounding box center [178, 57] width 76 height 10
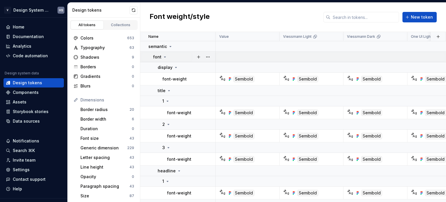
click at [165, 57] on icon at bounding box center [164, 57] width 1 height 1
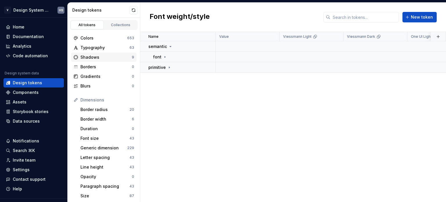
click at [113, 57] on div "Shadows" at bounding box center [105, 57] width 51 height 6
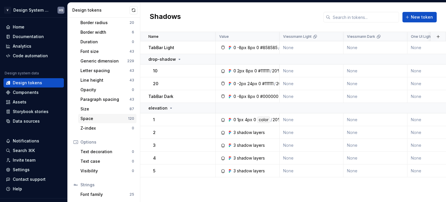
scroll to position [58, 0]
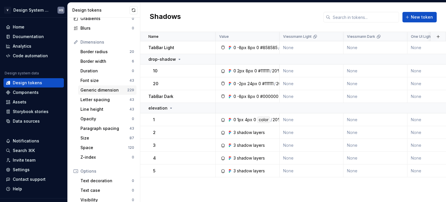
click at [120, 90] on div "Generic dimension" at bounding box center [103, 90] width 47 height 6
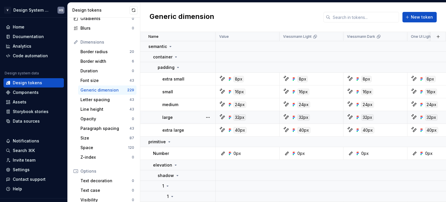
click at [196, 113] on td "large" at bounding box center [178, 117] width 76 height 13
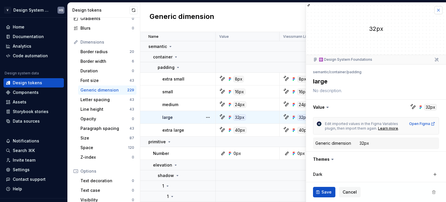
click at [435, 10] on button "button" at bounding box center [438, 10] width 8 height 8
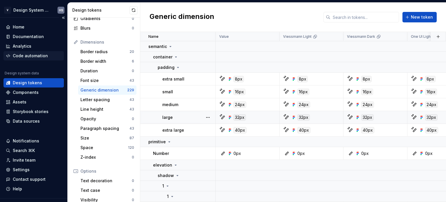
click at [31, 52] on div "Code automation" at bounding box center [33, 55] width 60 height 9
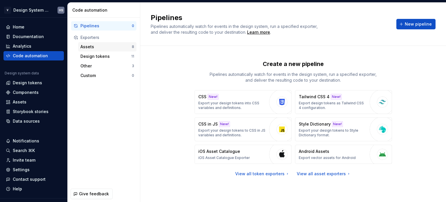
click at [116, 49] on div "Assets" at bounding box center [105, 47] width 51 height 6
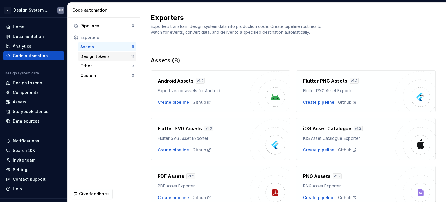
click at [116, 54] on div "Design tokens" at bounding box center [105, 56] width 51 height 6
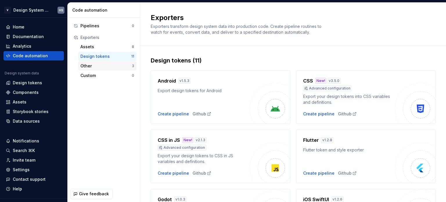
click at [114, 63] on div "Other" at bounding box center [105, 66] width 51 height 6
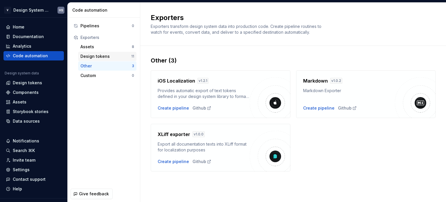
click at [114, 57] on div "Design tokens" at bounding box center [105, 56] width 51 height 6
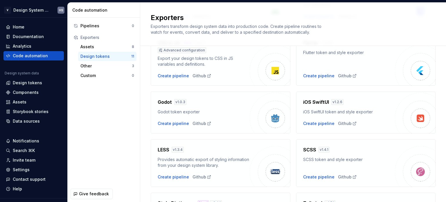
scroll to position [87, 0]
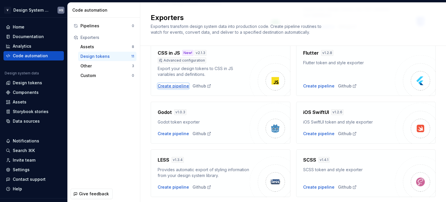
click at [168, 86] on div "Create pipeline" at bounding box center [173, 86] width 31 height 6
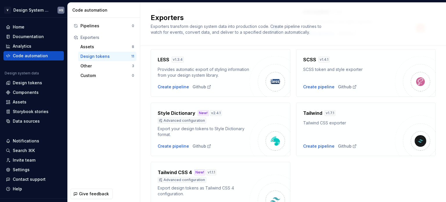
scroll to position [222, 0]
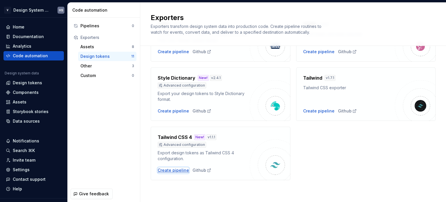
click at [177, 169] on div "Create pipeline" at bounding box center [173, 170] width 31 height 6
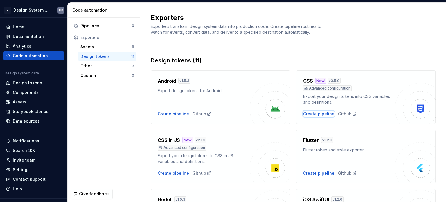
click at [324, 115] on div "Create pipeline" at bounding box center [318, 114] width 31 height 6
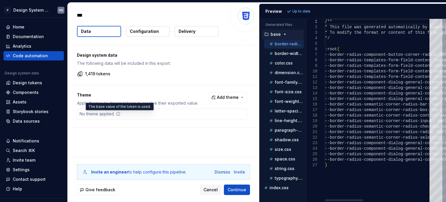
type textarea "*"
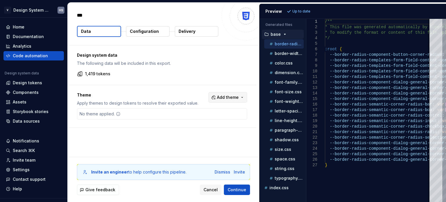
click at [224, 98] on span "Add theme" at bounding box center [228, 97] width 22 height 6
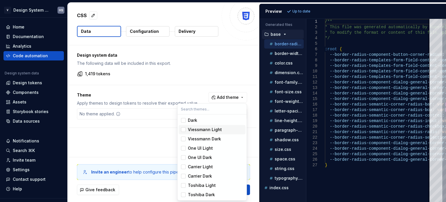
click at [185, 129] on div "Suggestions" at bounding box center [183, 129] width 5 height 5
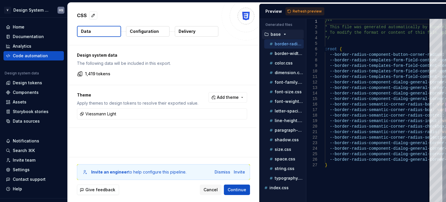
click at [170, 128] on html "V Design System Web (DSW) HS Home Documentation Analytics Code automation Desig…" at bounding box center [223, 101] width 446 height 202
click at [309, 10] on span "Refresh preview" at bounding box center [307, 11] width 29 height 5
click at [288, 196] on p "viessmann-light" at bounding box center [284, 197] width 26 height 5
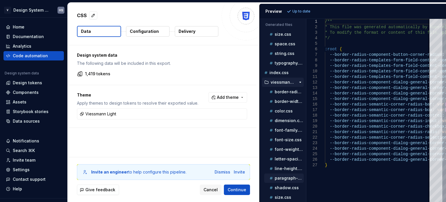
scroll to position [116, 0]
drag, startPoint x: 295, startPoint y: 79, endPoint x: 287, endPoint y: 79, distance: 8.1
click at [287, 79] on p "viessmann-light" at bounding box center [284, 81] width 26 height 5
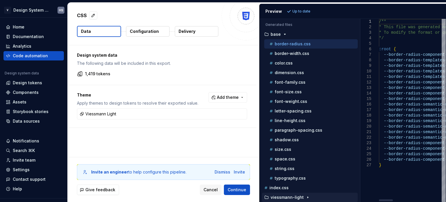
click at [359, 92] on div "Generated files Accessibility guide for tree . Navigate the tree with the arrow…" at bounding box center [353, 110] width 186 height 183
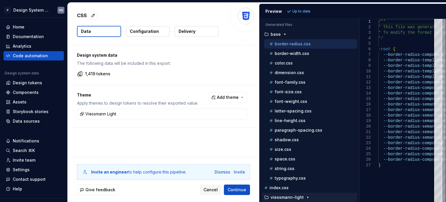
click at [294, 196] on p "viessmann-light" at bounding box center [287, 197] width 33 height 5
click at [214, 111] on div "Viessmann Light" at bounding box center [161, 114] width 167 height 8
click at [236, 116] on div "Viessmann Light" at bounding box center [161, 114] width 167 height 8
click at [240, 113] on button "button" at bounding box center [242, 114] width 8 height 8
click at [304, 10] on span "Refresh preview" at bounding box center [307, 11] width 29 height 5
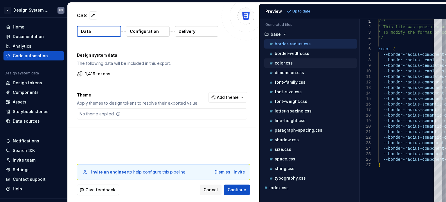
click at [298, 61] on div "color.css" at bounding box center [312, 63] width 89 height 6
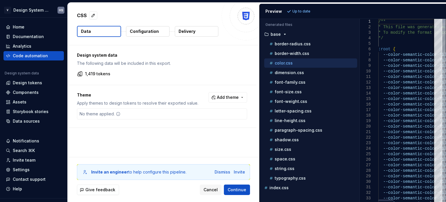
click at [378, 67] on span at bounding box center [380, 65] width 5 height 5
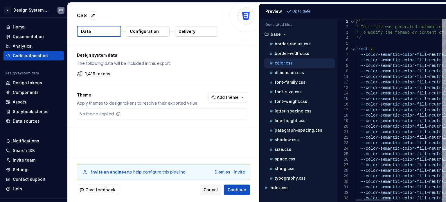
click at [339, 80] on div "Generated files Accessibility guide for tree . Navigate the tree with the arrow…" at bounding box center [353, 110] width 186 height 183
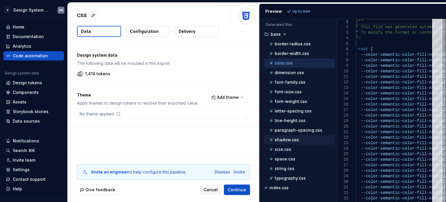
click at [295, 137] on p "shadow.css" at bounding box center [287, 139] width 24 height 5
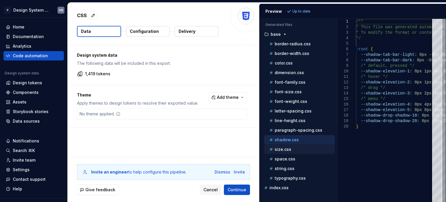
click at [296, 148] on div "size.css" at bounding box center [301, 149] width 67 height 6
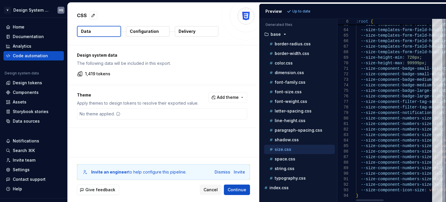
click at [366, 199] on div at bounding box center [370, 200] width 28 height 2
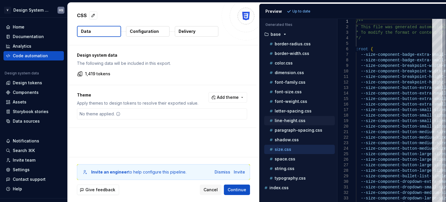
click at [316, 118] on div "line-height.css" at bounding box center [301, 121] width 67 height 6
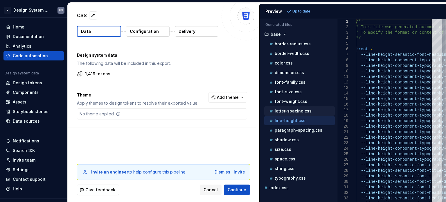
click at [313, 109] on div "letter-spacing.css" at bounding box center [301, 111] width 67 height 6
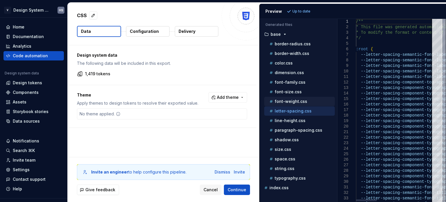
click at [313, 99] on div "font-weight.css" at bounding box center [301, 101] width 67 height 6
type textarea "**********"
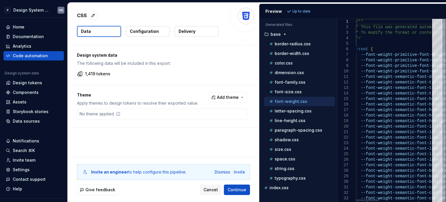
click at [356, 199] on div at bounding box center [367, 200] width 23 height 2
click at [27, 54] on div "Code automation" at bounding box center [30, 56] width 35 height 6
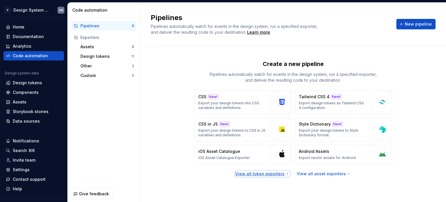
click at [274, 174] on div "View all token exporters" at bounding box center [262, 174] width 55 height 6
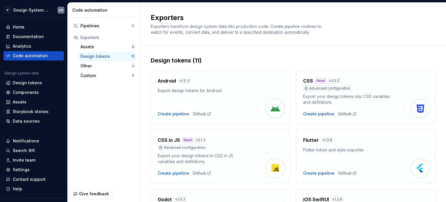
scroll to position [116, 0]
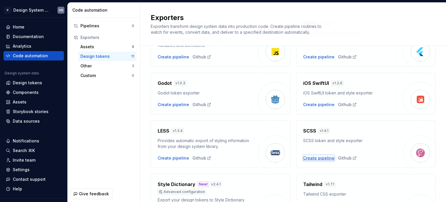
click at [319, 156] on div "Create pipeline" at bounding box center [318, 158] width 31 height 6
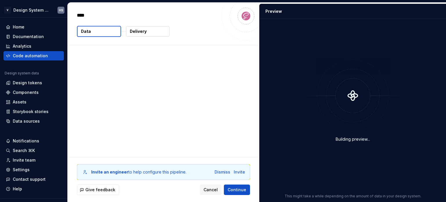
type textarea "*"
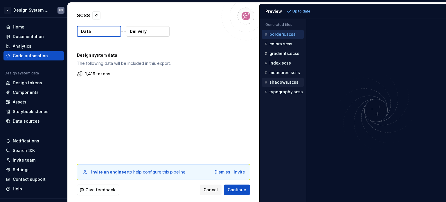
click at [287, 83] on p "shadows.scss" at bounding box center [284, 82] width 29 height 5
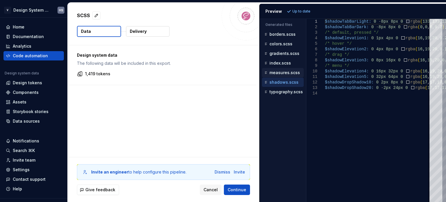
click at [294, 70] on p "measures.scss" at bounding box center [285, 72] width 30 height 5
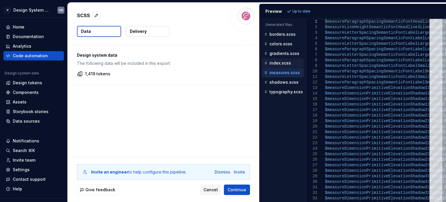
click at [294, 64] on div "index.scss" at bounding box center [283, 63] width 41 height 6
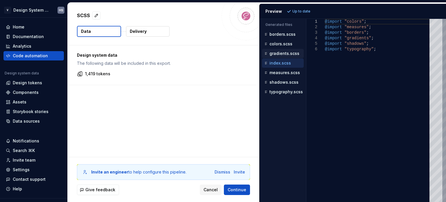
click at [293, 57] on div "gradients.scss" at bounding box center [283, 53] width 42 height 9
click at [290, 45] on p "colors.scss" at bounding box center [281, 44] width 23 height 5
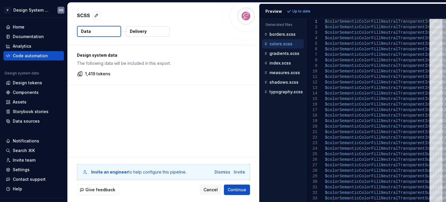
click at [289, 42] on p "colors.scss" at bounding box center [281, 44] width 23 height 5
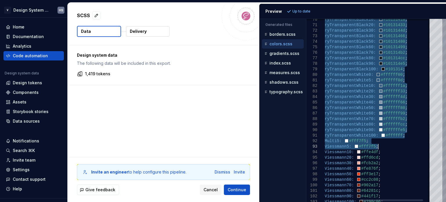
drag, startPoint x: 339, startPoint y: 55, endPoint x: 378, endPoint y: 147, distance: 99.5
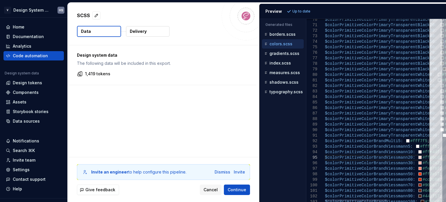
click at [325, 199] on div at bounding box center [356, 200] width 62 height 2
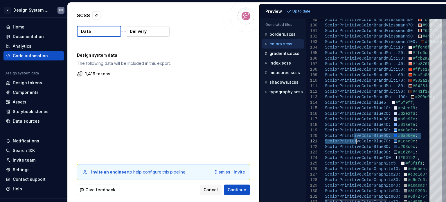
scroll to position [0, 105]
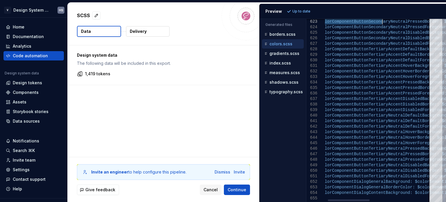
drag, startPoint x: 354, startPoint y: 138, endPoint x: 382, endPoint y: 20, distance: 121.7
type textarea "**********"
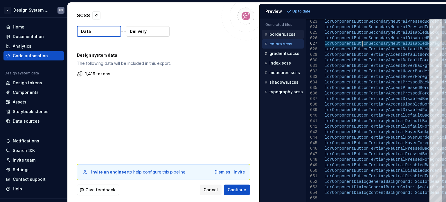
click at [289, 34] on p "borders.scss" at bounding box center [283, 34] width 26 height 5
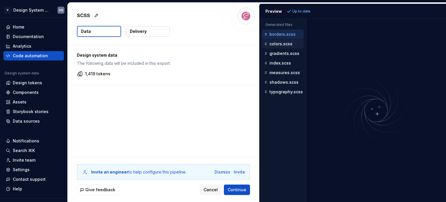
click at [291, 41] on div "colors.scss" at bounding box center [283, 44] width 41 height 6
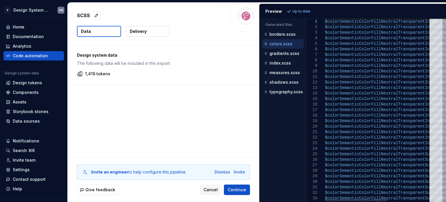
scroll to position [0, 129]
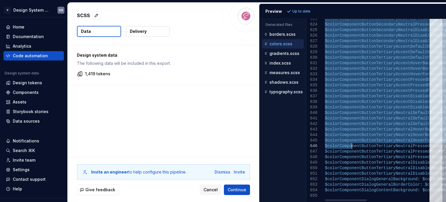
drag, startPoint x: 352, startPoint y: 79, endPoint x: 353, endPoint y: 127, distance: 48.5
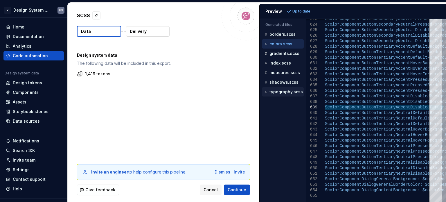
click at [288, 92] on p "typography.scss" at bounding box center [286, 91] width 33 height 5
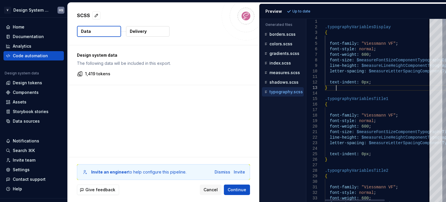
scroll to position [0, 0]
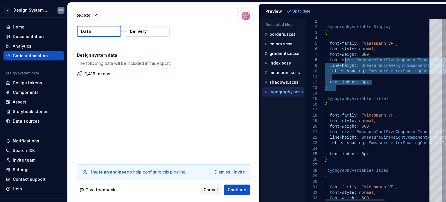
type textarea "**********"
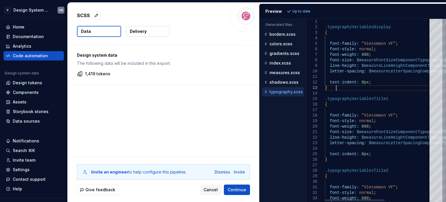
drag, startPoint x: 346, startPoint y: 88, endPoint x: 355, endPoint y: 87, distance: 8.8
click at [109, 71] on p "1,419 tokens" at bounding box center [97, 74] width 25 height 6
drag, startPoint x: 148, startPoint y: 123, endPoint x: 192, endPoint y: 158, distance: 55.6
click at [191, 157] on div "SCSS Data Delivery Design system data The following data will be included in th…" at bounding box center [164, 102] width 192 height 199
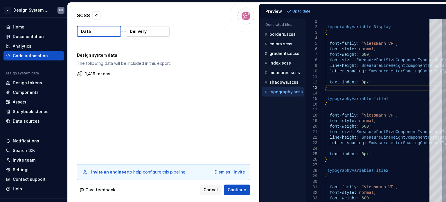
click at [175, 144] on div "Design system data The following data will be included in this export. 1,419 to…" at bounding box center [164, 101] width 192 height 112
click at [150, 129] on div "Design system data The following data will be included in this export. 1,419 to…" at bounding box center [164, 101] width 192 height 112
click at [26, 83] on div "Design tokens" at bounding box center [27, 83] width 29 height 6
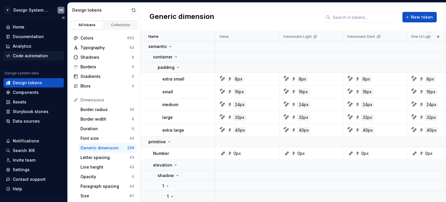
click at [38, 55] on div "Code automation" at bounding box center [30, 56] width 35 height 6
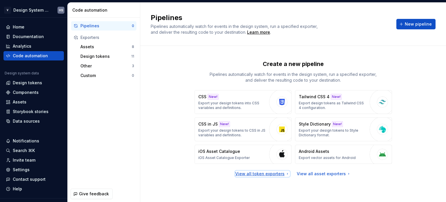
click at [270, 173] on div "View all token exporters" at bounding box center [262, 174] width 55 height 6
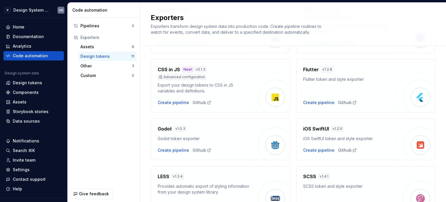
scroll to position [116, 0]
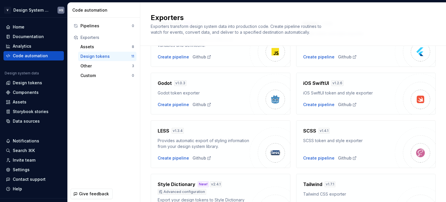
click at [307, 132] on h4 "SCSS" at bounding box center [309, 130] width 13 height 7
click at [314, 159] on div "Create pipeline" at bounding box center [318, 158] width 31 height 6
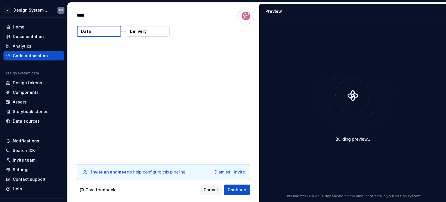
type textarea "*"
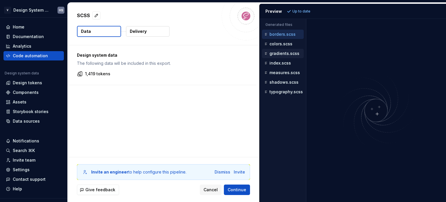
click at [283, 50] on div "gradients.scss" at bounding box center [283, 53] width 42 height 9
click at [283, 43] on p "colors.scss" at bounding box center [281, 44] width 23 height 5
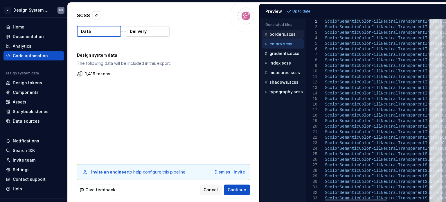
click at [283, 35] on p "borders.scss" at bounding box center [283, 34] width 26 height 5
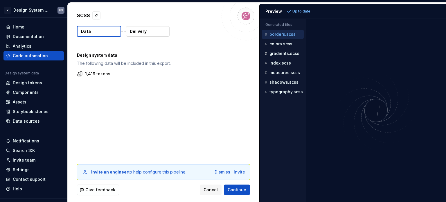
click at [340, 65] on div at bounding box center [376, 110] width 140 height 183
click at [272, 46] on div "colors.scss" at bounding box center [283, 44] width 41 height 6
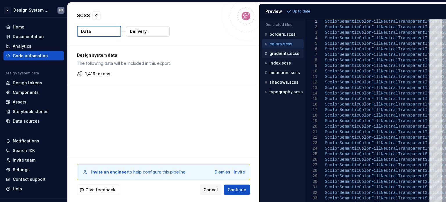
click at [277, 55] on p "gradients.scss" at bounding box center [285, 53] width 30 height 5
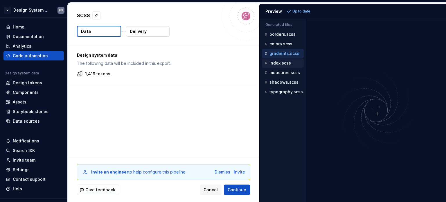
click at [279, 61] on p "index.scss" at bounding box center [280, 63] width 21 height 5
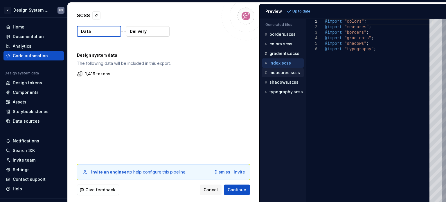
click at [282, 70] on div "measures.scss" at bounding box center [283, 73] width 41 height 6
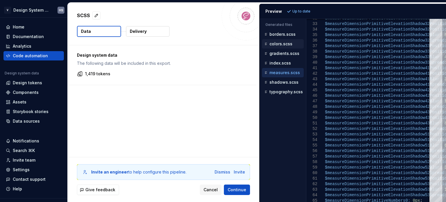
click at [279, 42] on p "colors.scss" at bounding box center [281, 44] width 23 height 5
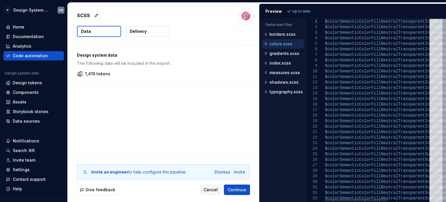
scroll to position [0, 129]
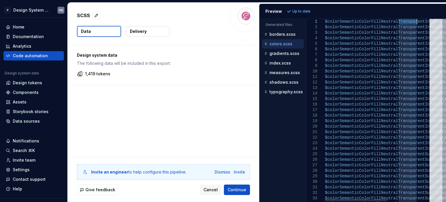
type textarea "**********"
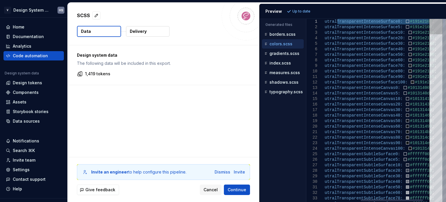
drag, startPoint x: 414, startPoint y: 22, endPoint x: 438, endPoint y: 22, distance: 23.8
click at [288, 36] on p "borders.scss" at bounding box center [283, 34] width 26 height 5
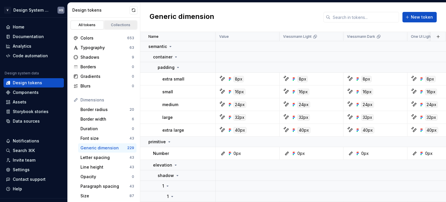
click at [119, 21] on link "Collections" at bounding box center [120, 25] width 33 height 9
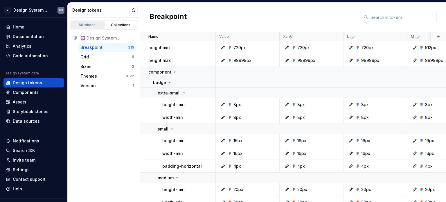
click at [86, 22] on link "All tokens" at bounding box center [87, 25] width 33 height 9
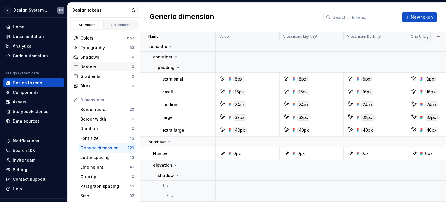
click at [97, 65] on div "Borders" at bounding box center [105, 67] width 51 height 6
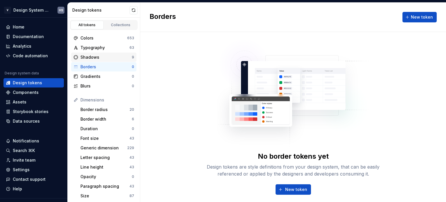
click at [101, 59] on div "Shadows" at bounding box center [105, 57] width 51 height 6
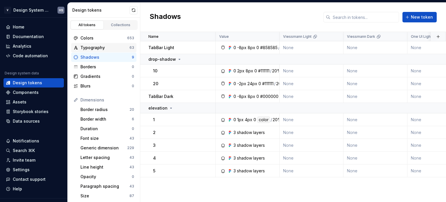
click at [105, 49] on div "Typography" at bounding box center [104, 48] width 49 height 6
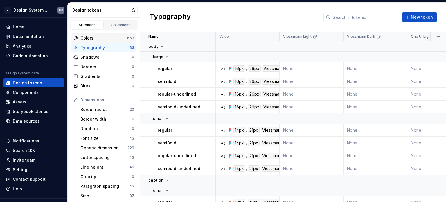
click at [103, 37] on div "Colors" at bounding box center [103, 38] width 47 height 6
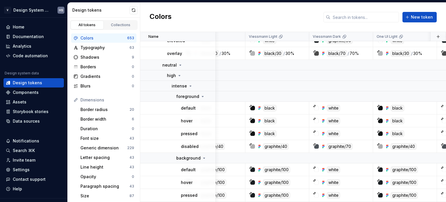
scroll to position [87, 0]
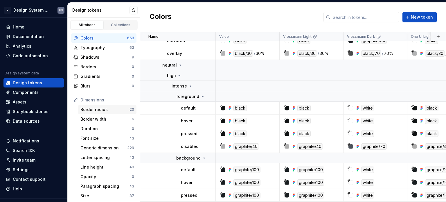
click at [104, 109] on div "Border radius" at bounding box center [104, 110] width 49 height 6
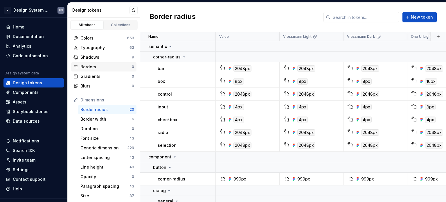
click at [103, 70] on div "Borders 0" at bounding box center [103, 66] width 65 height 9
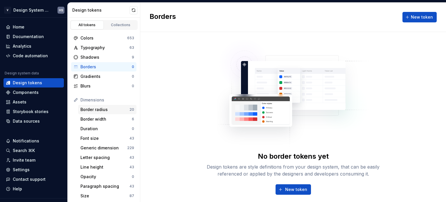
click at [110, 110] on div "Border radius" at bounding box center [104, 110] width 49 height 6
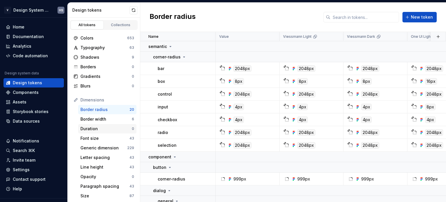
click at [107, 131] on div "Duration" at bounding box center [105, 129] width 51 height 6
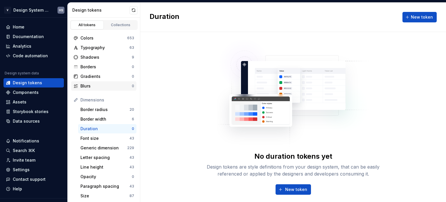
click at [105, 86] on div "Blurs" at bounding box center [105, 86] width 51 height 6
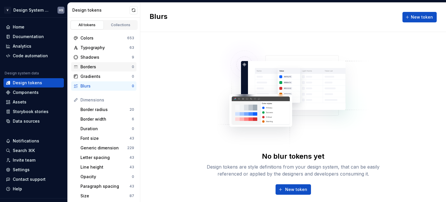
click at [104, 65] on div "Borders" at bounding box center [105, 67] width 51 height 6
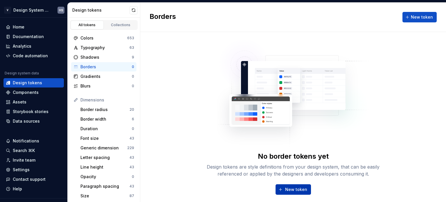
click at [289, 191] on span "New token" at bounding box center [296, 189] width 22 height 6
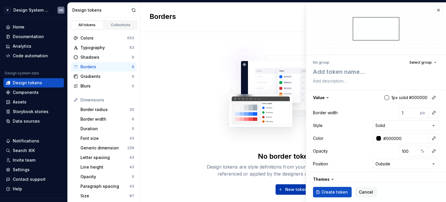
type textarea "*"
click at [350, 71] on textarea at bounding box center [375, 72] width 126 height 10
type textarea "T"
type textarea "*"
type textarea "Te"
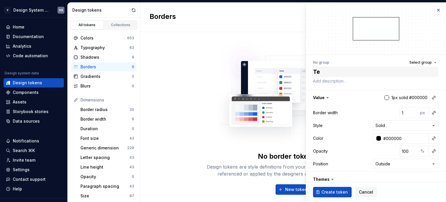
type textarea "*"
type textarea "Tes"
type textarea "*"
type textarea "Test"
type textarea "*"
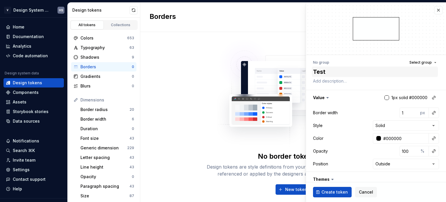
type textarea "Testb"
type textarea "*"
type textarea "Testbo"
type textarea "*"
type textarea "Testbor"
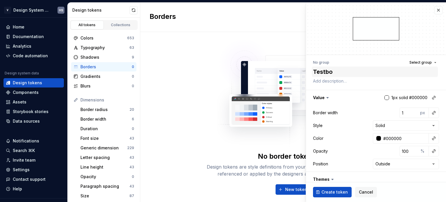
type textarea "*"
type textarea "Testbord"
type textarea "*"
type textarea "Testborde"
type textarea "*"
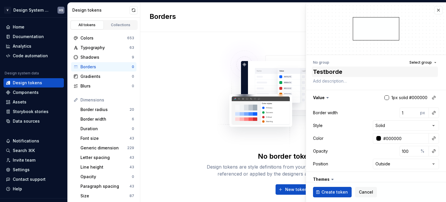
type textarea "Testborder"
type textarea "*"
type textarea "Testborder"
click at [428, 61] on button "Select group" at bounding box center [423, 62] width 32 height 8
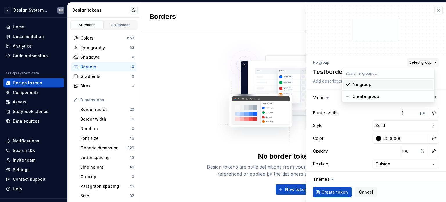
click at [428, 60] on button "Select group" at bounding box center [423, 62] width 32 height 8
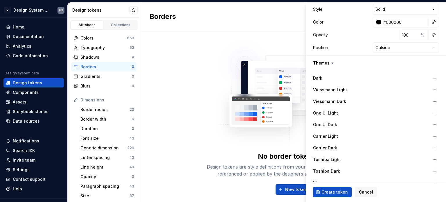
scroll to position [203, 0]
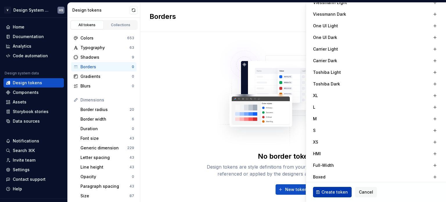
click at [338, 193] on span "Create token" at bounding box center [335, 192] width 26 height 6
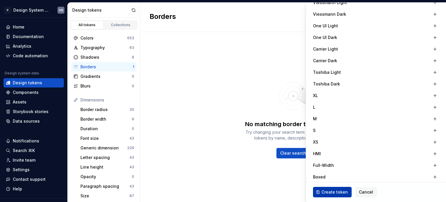
type textarea "*"
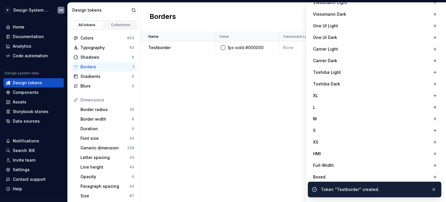
click at [278, 165] on div "Name Value Viessmann Light Viessmann Dark One UI Light One UI Dark Carrier Ligh…" at bounding box center [293, 117] width 306 height 170
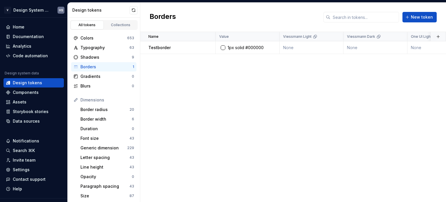
drag, startPoint x: 394, startPoint y: 48, endPoint x: 221, endPoint y: 69, distance: 173.9
click at [238, 75] on div "Name Value Viessmann Light Viessmann Dark One UI Light One UI Dark Carrier Ligh…" at bounding box center [293, 117] width 306 height 170
click at [185, 46] on div "Testborder" at bounding box center [181, 48] width 67 height 6
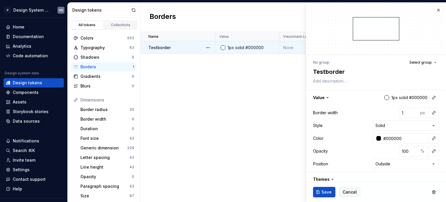
click at [210, 48] on button "button" at bounding box center [208, 48] width 8 height 8
click at [222, 81] on div "Delete token" at bounding box center [234, 80] width 38 height 6
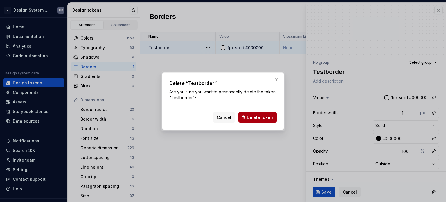
click at [267, 117] on span "Delete token" at bounding box center [260, 117] width 26 height 6
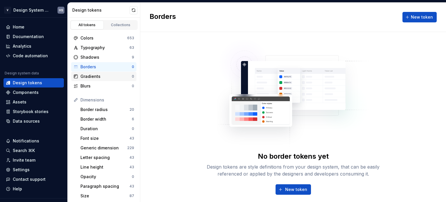
click at [108, 77] on div "Gradients" at bounding box center [105, 76] width 51 height 6
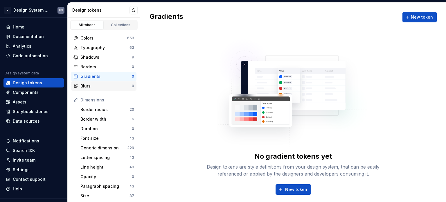
click at [110, 83] on div "Blurs" at bounding box center [105, 86] width 51 height 6
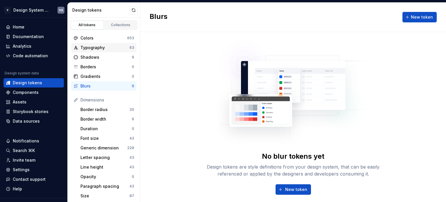
click at [108, 51] on div "Typography 63" at bounding box center [103, 47] width 65 height 9
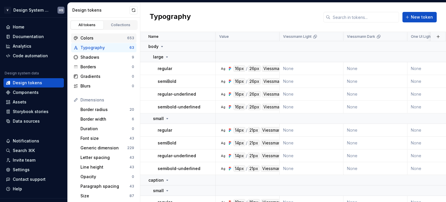
click at [109, 38] on div "Colors" at bounding box center [103, 38] width 47 height 6
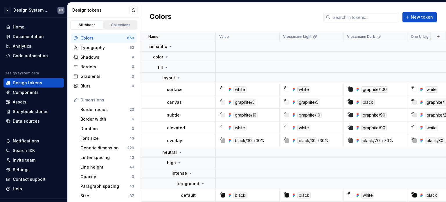
click at [112, 25] on div "Collections" at bounding box center [120, 25] width 29 height 5
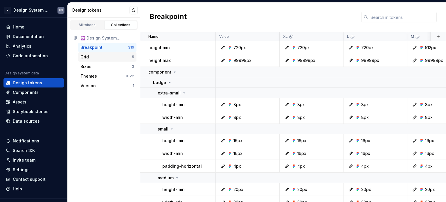
click at [98, 54] on div "Grid" at bounding box center [105, 57] width 51 height 6
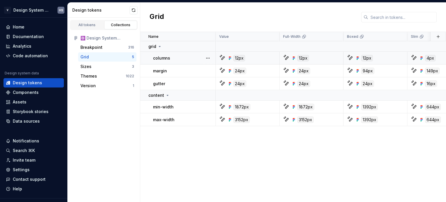
drag, startPoint x: 267, startPoint y: 56, endPoint x: 258, endPoint y: 56, distance: 9.9
click at [258, 56] on div "12px" at bounding box center [250, 58] width 60 height 6
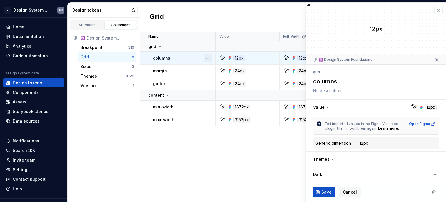
type textarea "*"
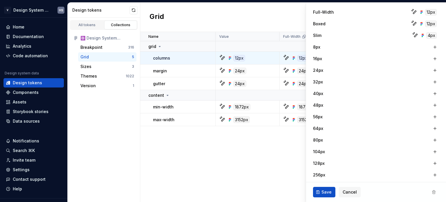
scroll to position [421, 0]
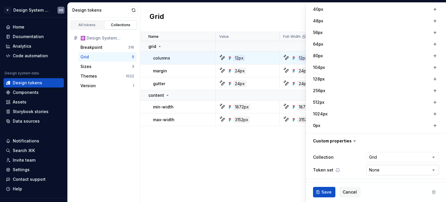
click at [387, 168] on html "V Design System Web (DSW) HS Home Documentation Analytics Code automation Desig…" at bounding box center [223, 101] width 446 height 202
click at [387, 169] on html "V Design System Web (DSW) HS Home Documentation Analytics Code automation Desig…" at bounding box center [223, 101] width 446 height 202
click at [389, 168] on html "V Design System Web (DSW) HS Home Documentation Analytics Code automation Desig…" at bounding box center [223, 101] width 446 height 202
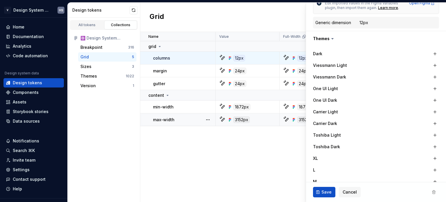
scroll to position [72, 0]
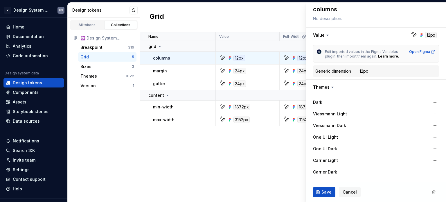
click at [172, 160] on div "Name Value Full-Width Boxed Slim Collection Token set Description Last updated …" at bounding box center [293, 117] width 306 height 170
click at [31, 93] on div "Components" at bounding box center [26, 92] width 26 height 6
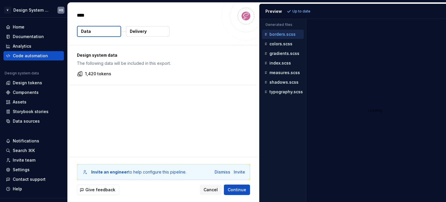
type textarea "*"
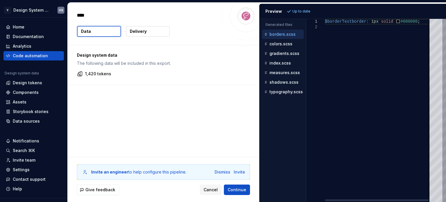
type textarea "**********"
click at [349, 20] on div "$borderTestborder: 1px solid #000000 ;" at bounding box center [379, 110] width 109 height 183
click at [351, 28] on div "$borderTestborder: 1px solid #000000 ;" at bounding box center [379, 110] width 109 height 183
